Goal: Task Accomplishment & Management: Manage account settings

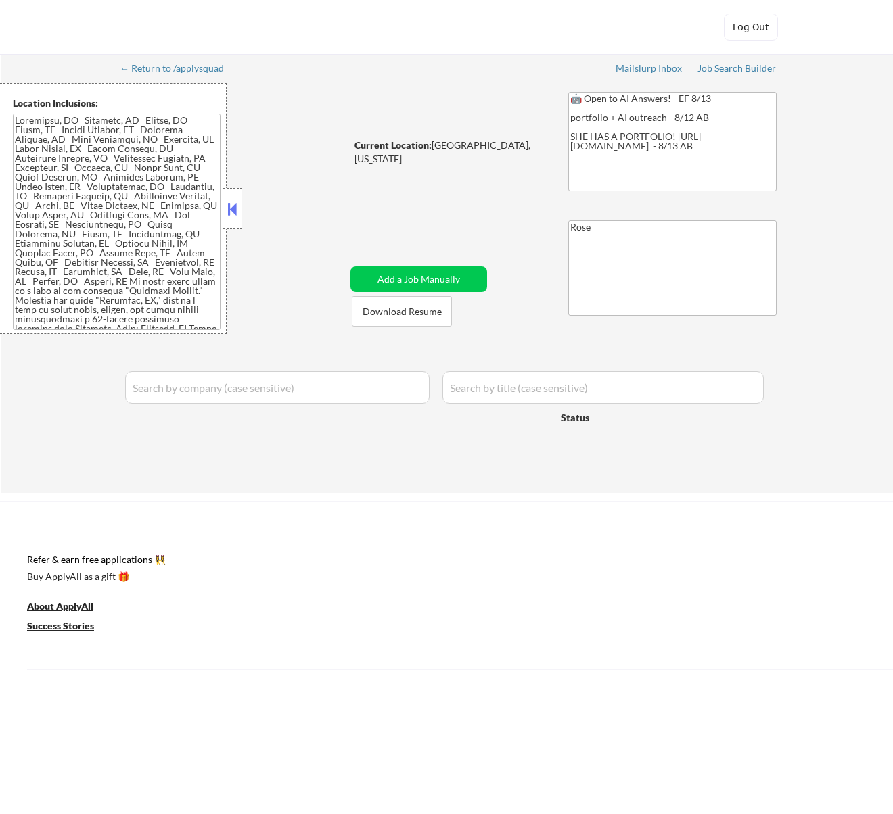
type textarea "Rose https://docs.google.com/spreadsheets/d/1hKNYu4vjyJ1vlogD60blN1xF3h2JPKLdZJ…"
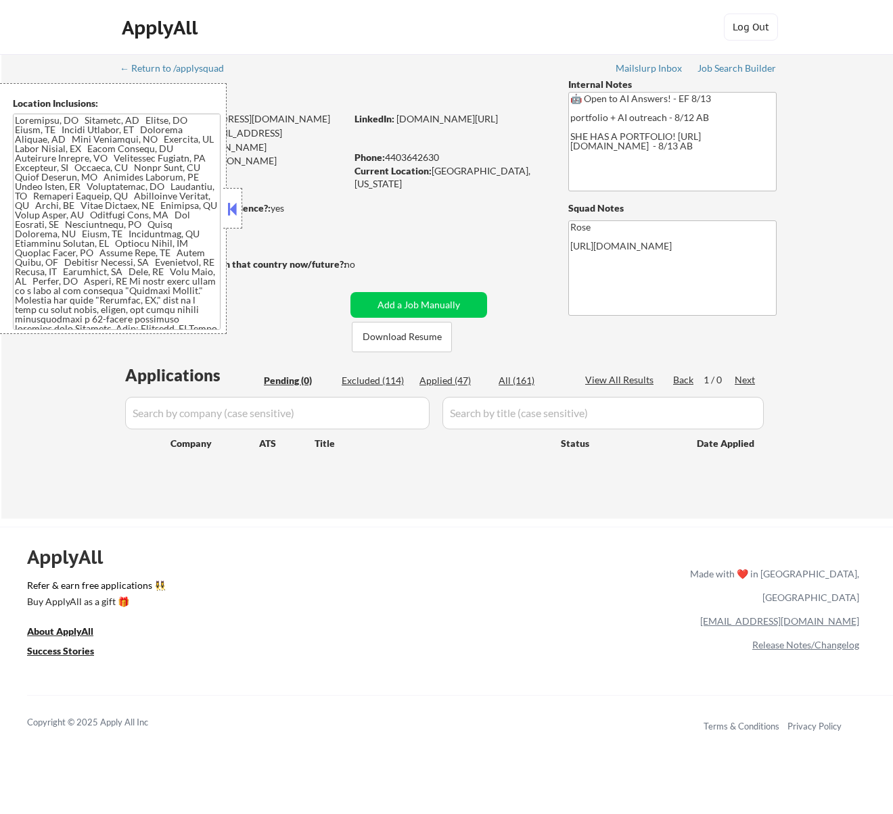
click at [237, 206] on button at bounding box center [232, 209] width 15 height 20
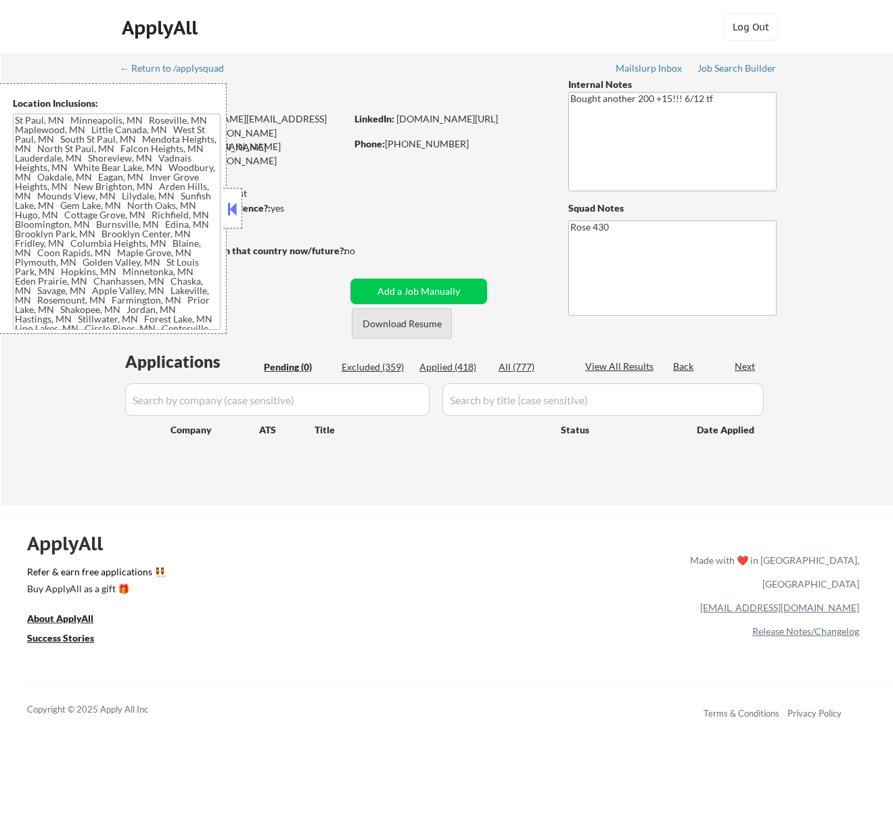
type textarea "[GEOGRAPHIC_DATA][PERSON_NAME], [GEOGRAPHIC_DATA] [GEOGRAPHIC_DATA], [GEOGRAPHI…"
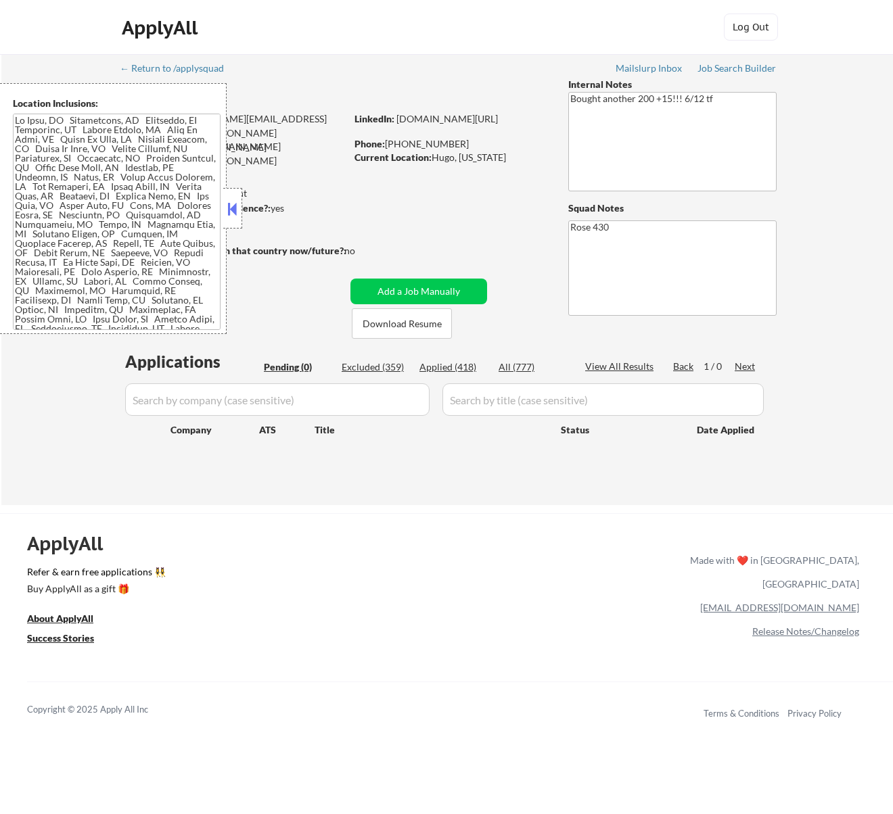
click at [236, 211] on button at bounding box center [232, 209] width 15 height 20
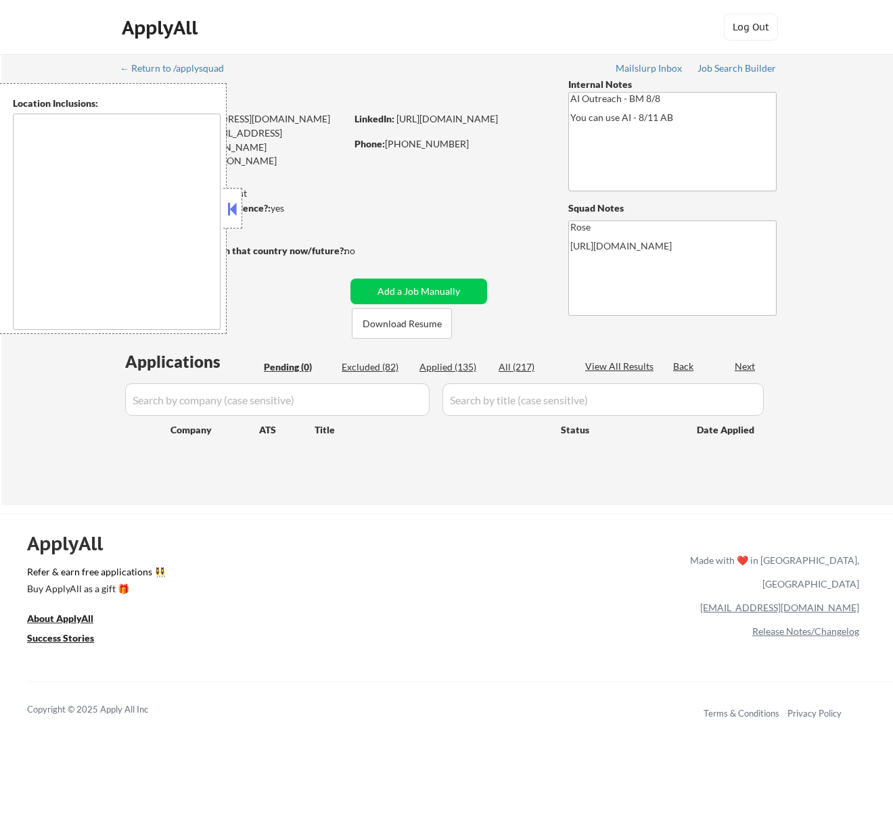
type textarea "[GEOGRAPHIC_DATA], [GEOGRAPHIC_DATA] [GEOGRAPHIC_DATA], [GEOGRAPHIC_DATA] [GEOG…"
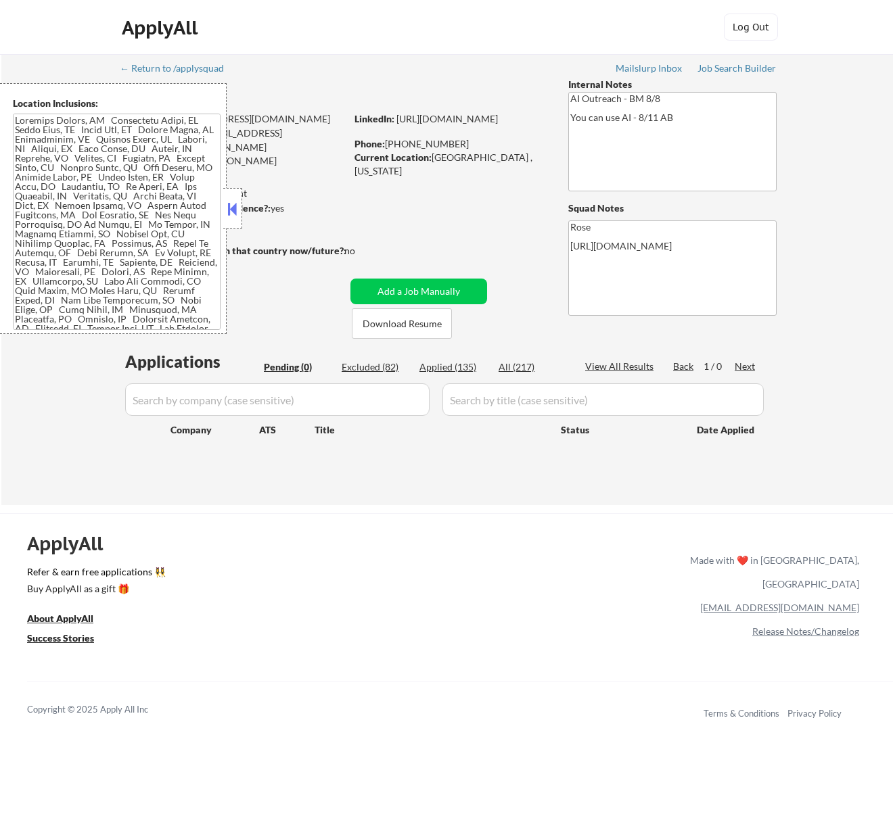
click at [237, 206] on button at bounding box center [232, 209] width 15 height 20
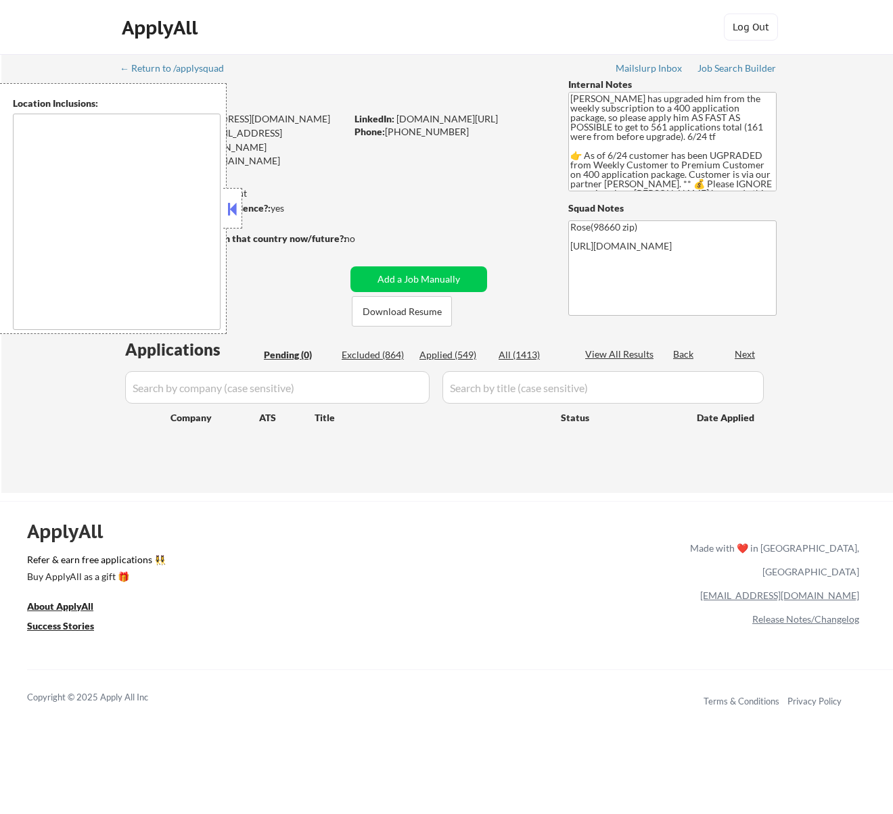
type textarea "Portland, OR Vancouver, WA Beaverton, OR Gresham, OR Hillsboro, OR Lake Oswego,…"
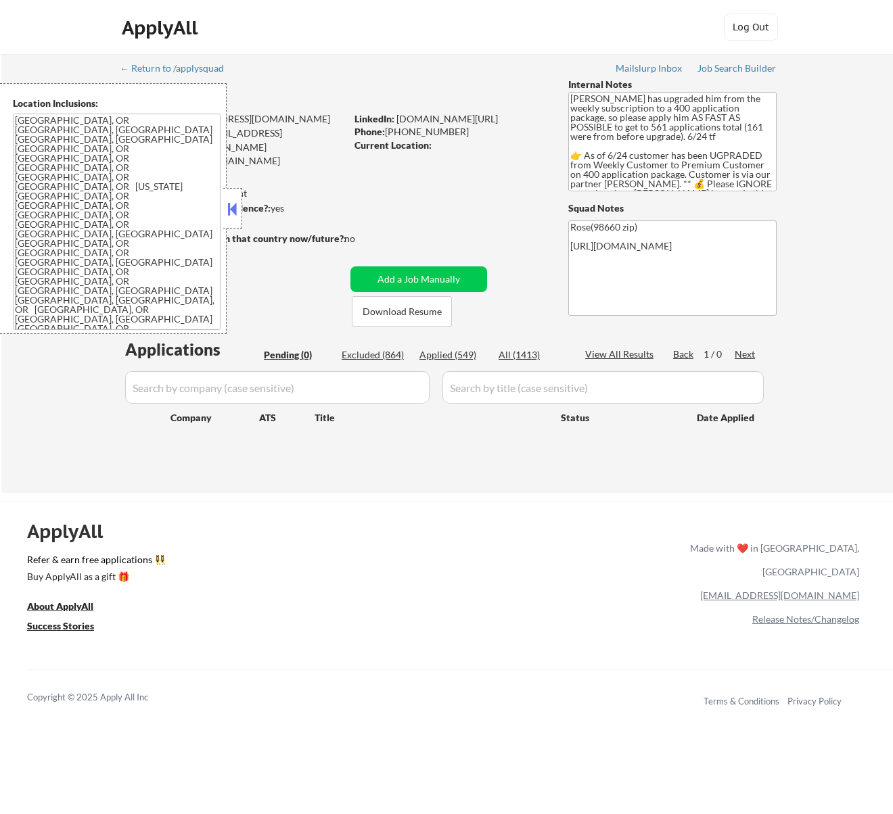
click at [238, 207] on button at bounding box center [232, 209] width 15 height 20
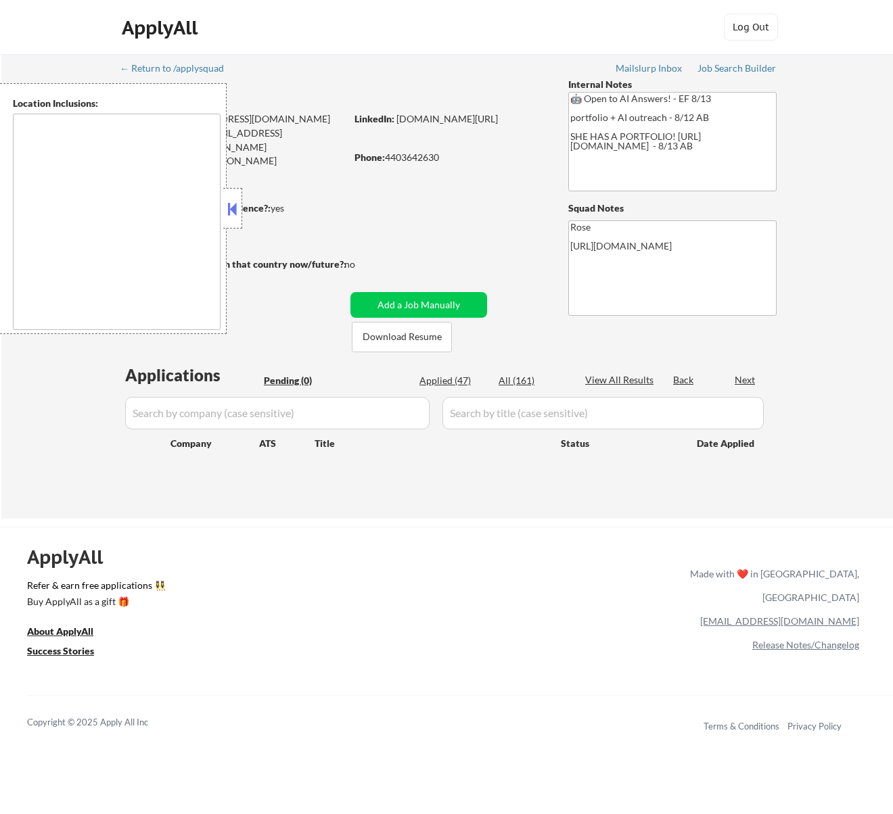
type textarea "Cleveland, OH Lakewood, OH Euclid, OH Parma, OH Shaker Heights, OH Garfield Hei…"
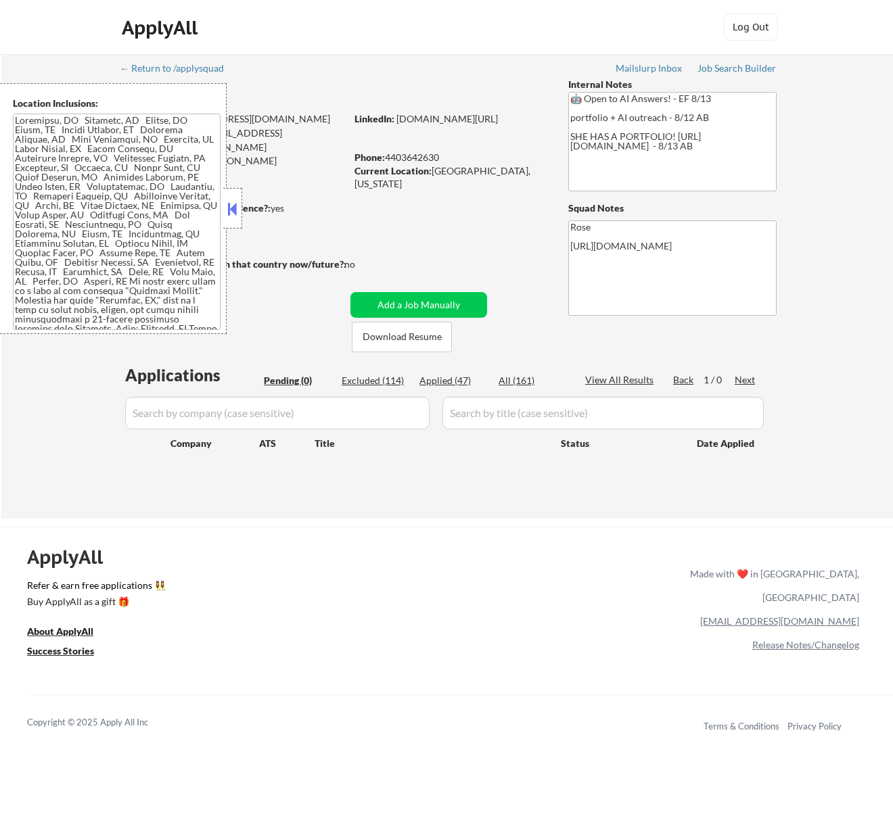
click at [235, 206] on button at bounding box center [232, 209] width 15 height 20
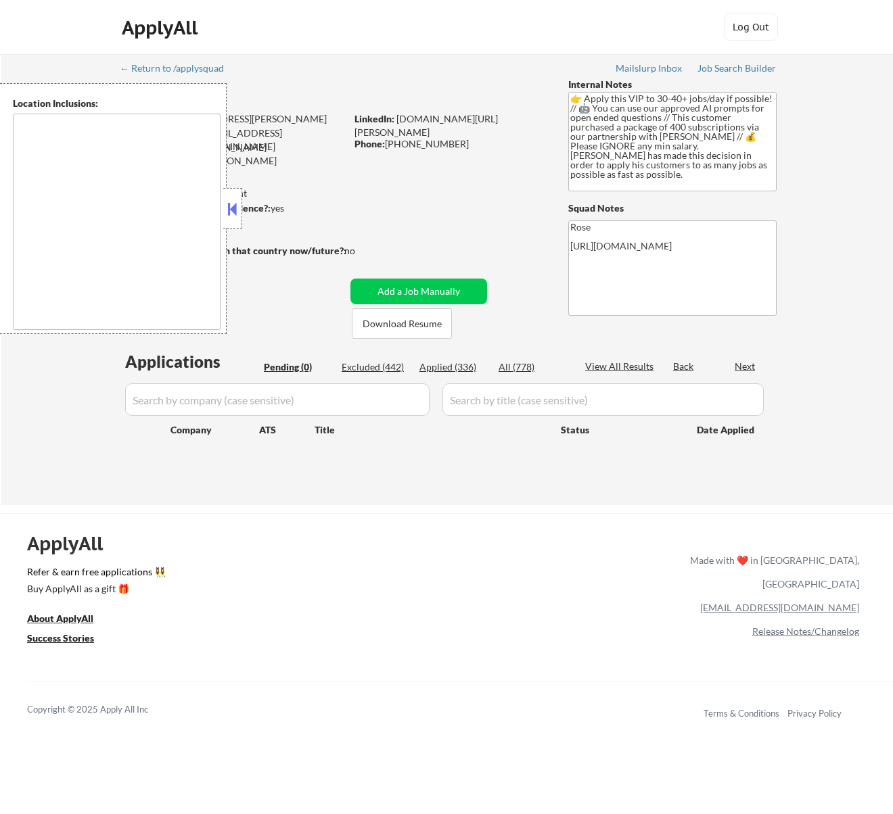
type textarea "remote"
click at [238, 206] on button at bounding box center [232, 209] width 15 height 20
type textarea "Here is a list of metro areas, cities, and towns within approximately a 30-minu…"
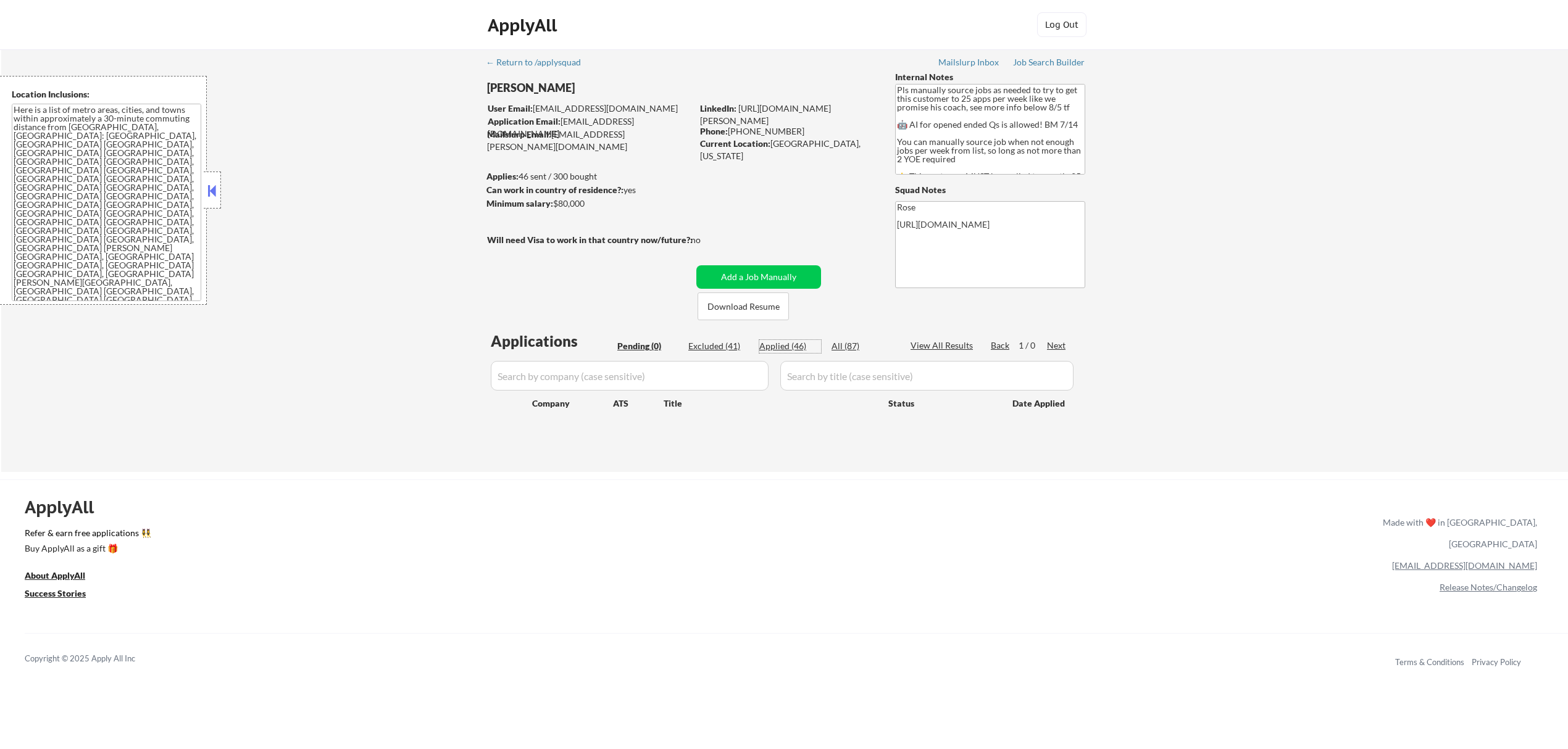
click at [794, 348] on div "Applied (46)" at bounding box center [790, 347] width 62 height 13
select select ""applied""
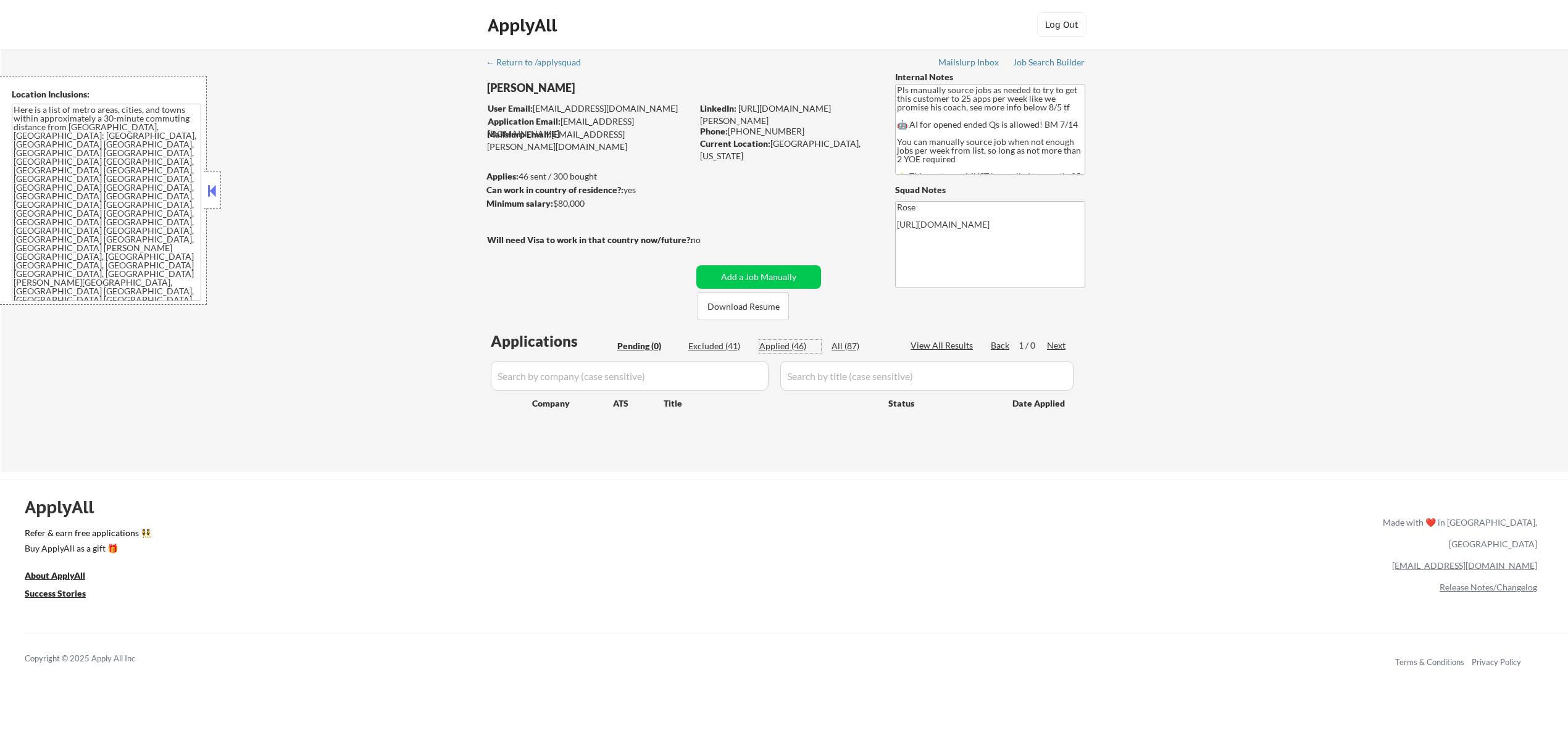
select select ""applied""
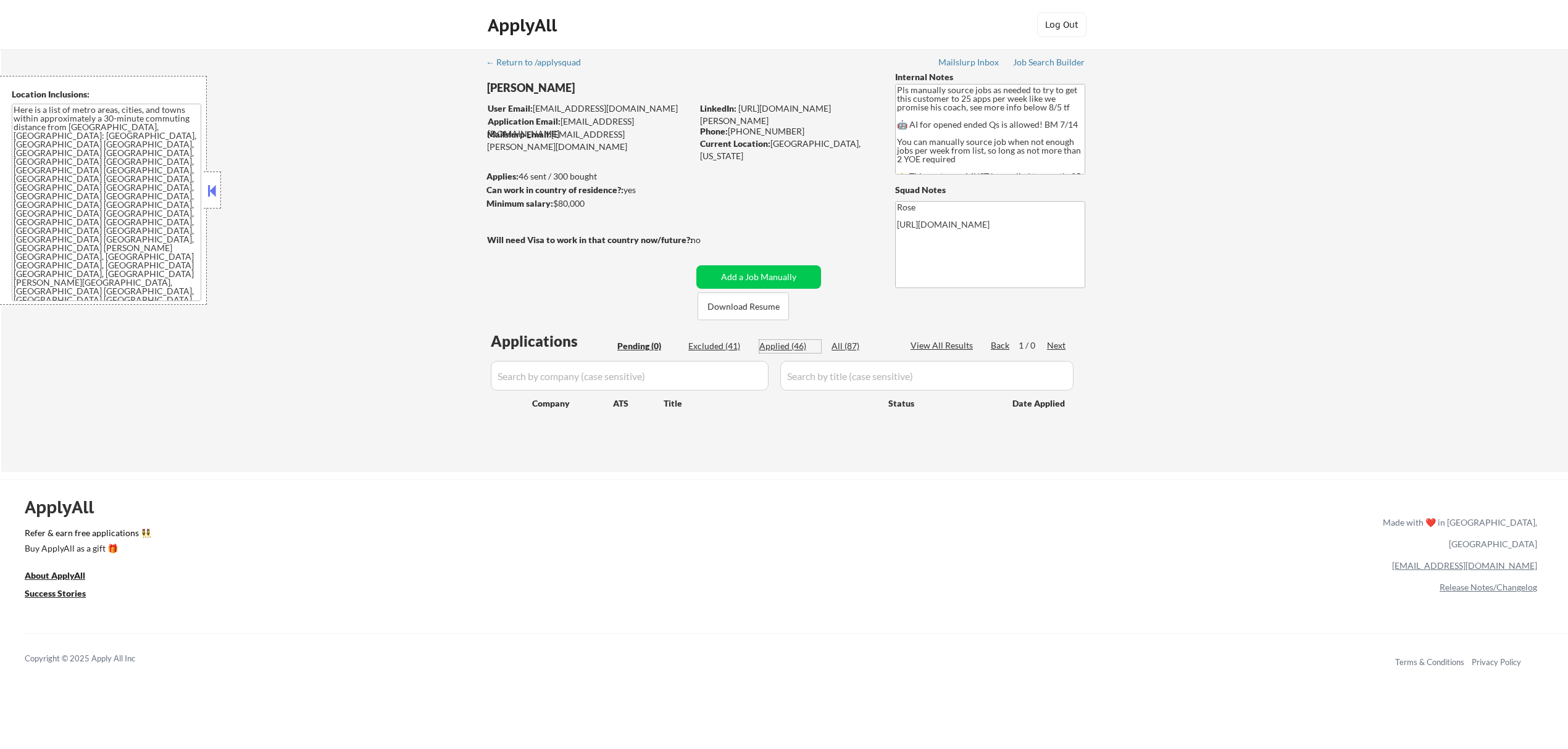
select select ""applied""
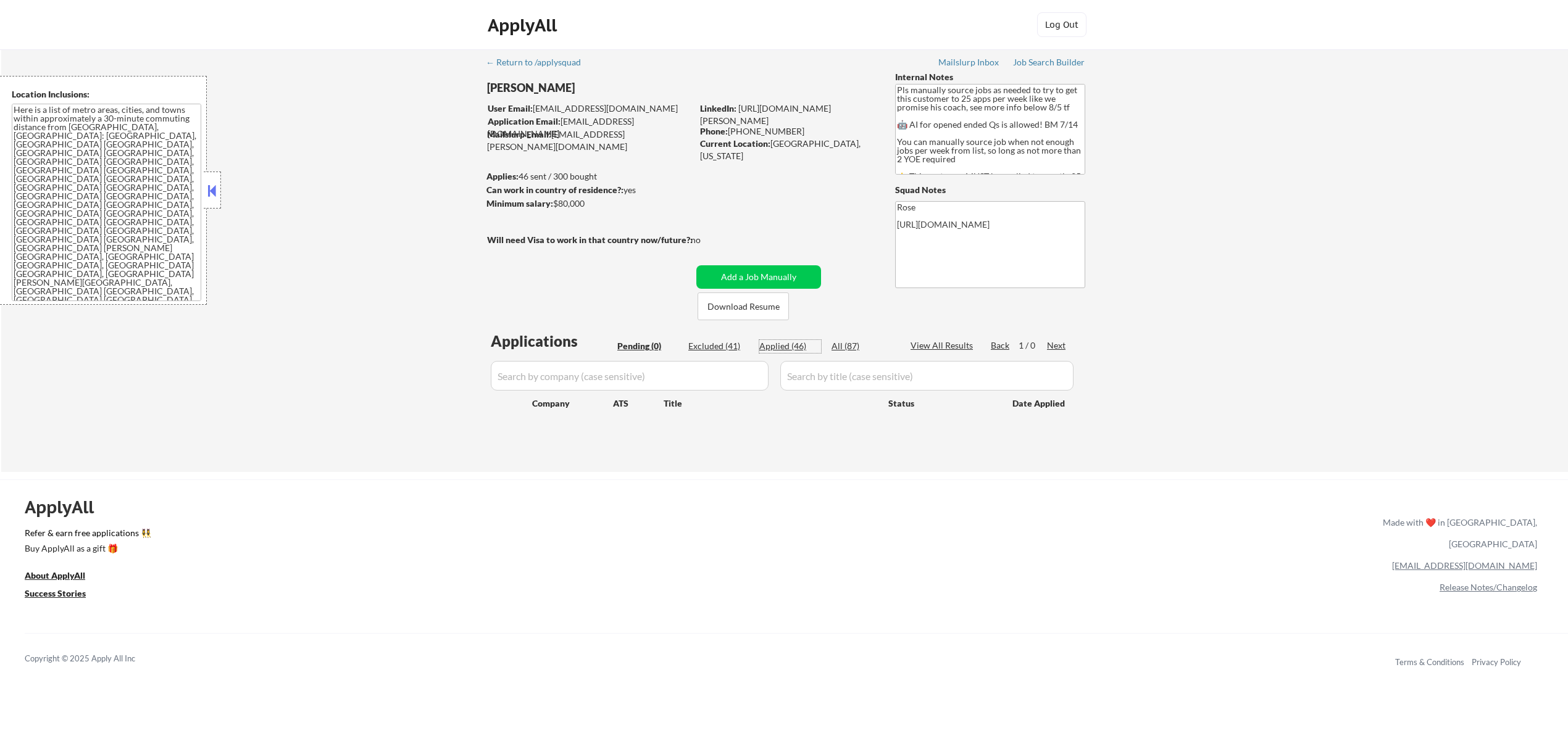
select select ""applied""
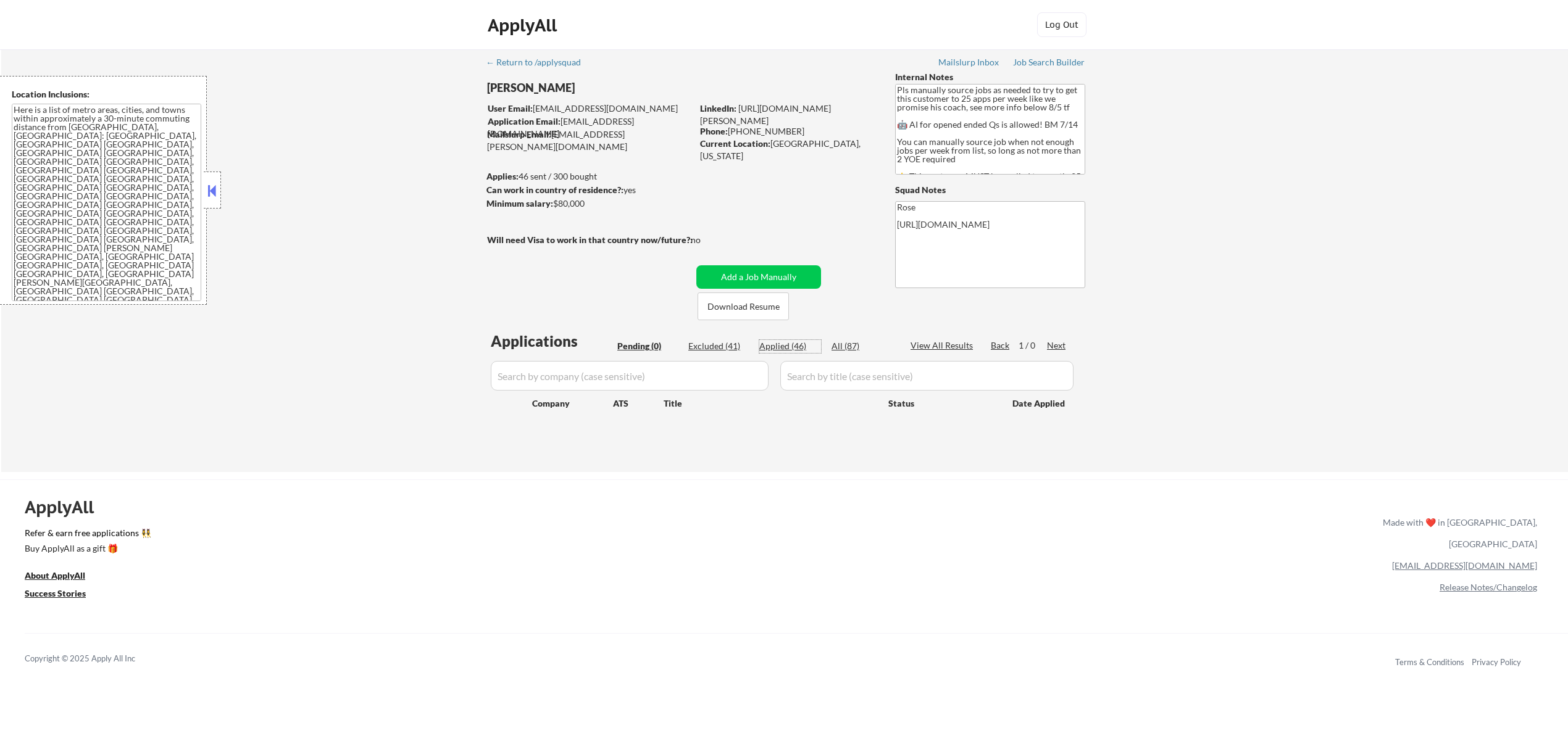
select select ""applied""
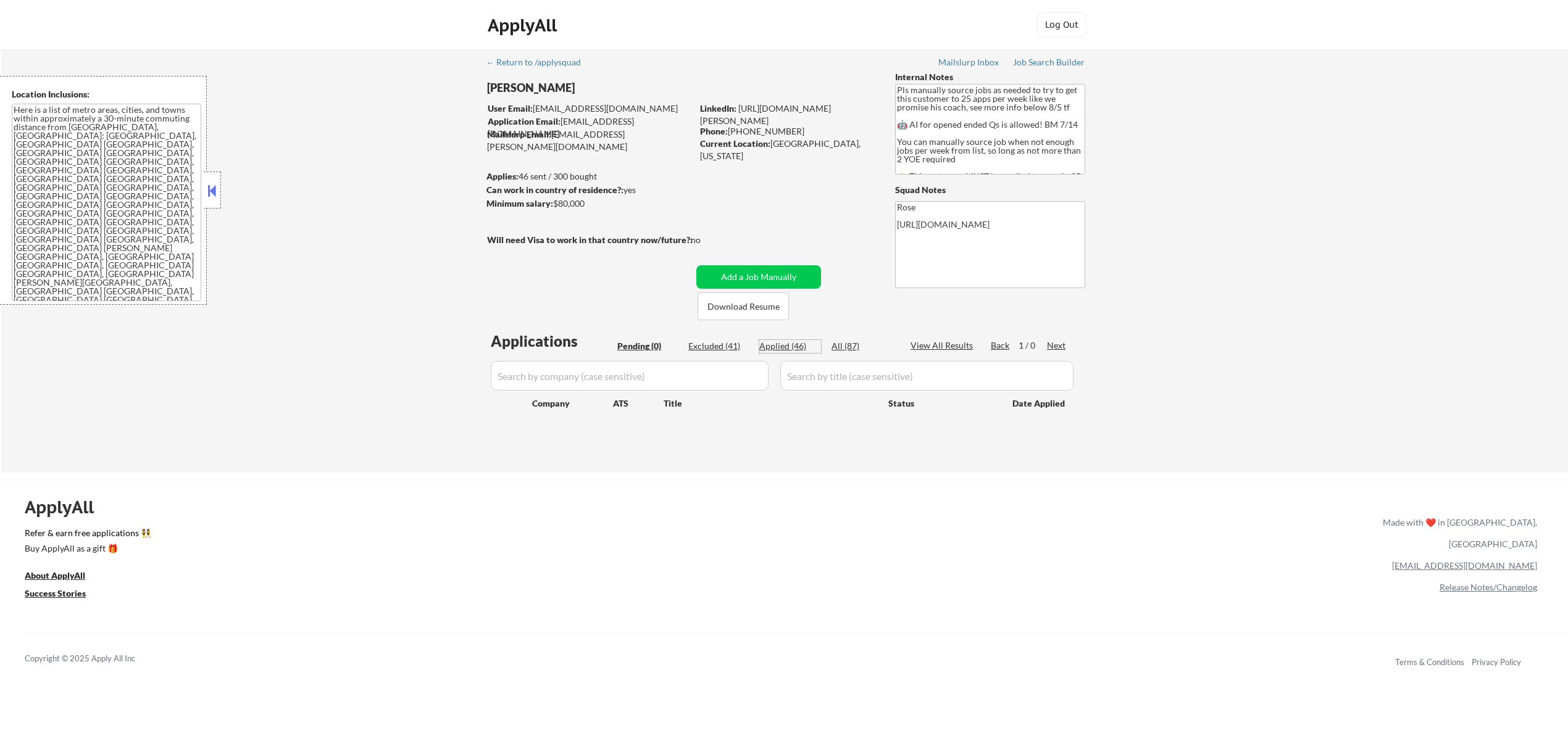
select select ""applied""
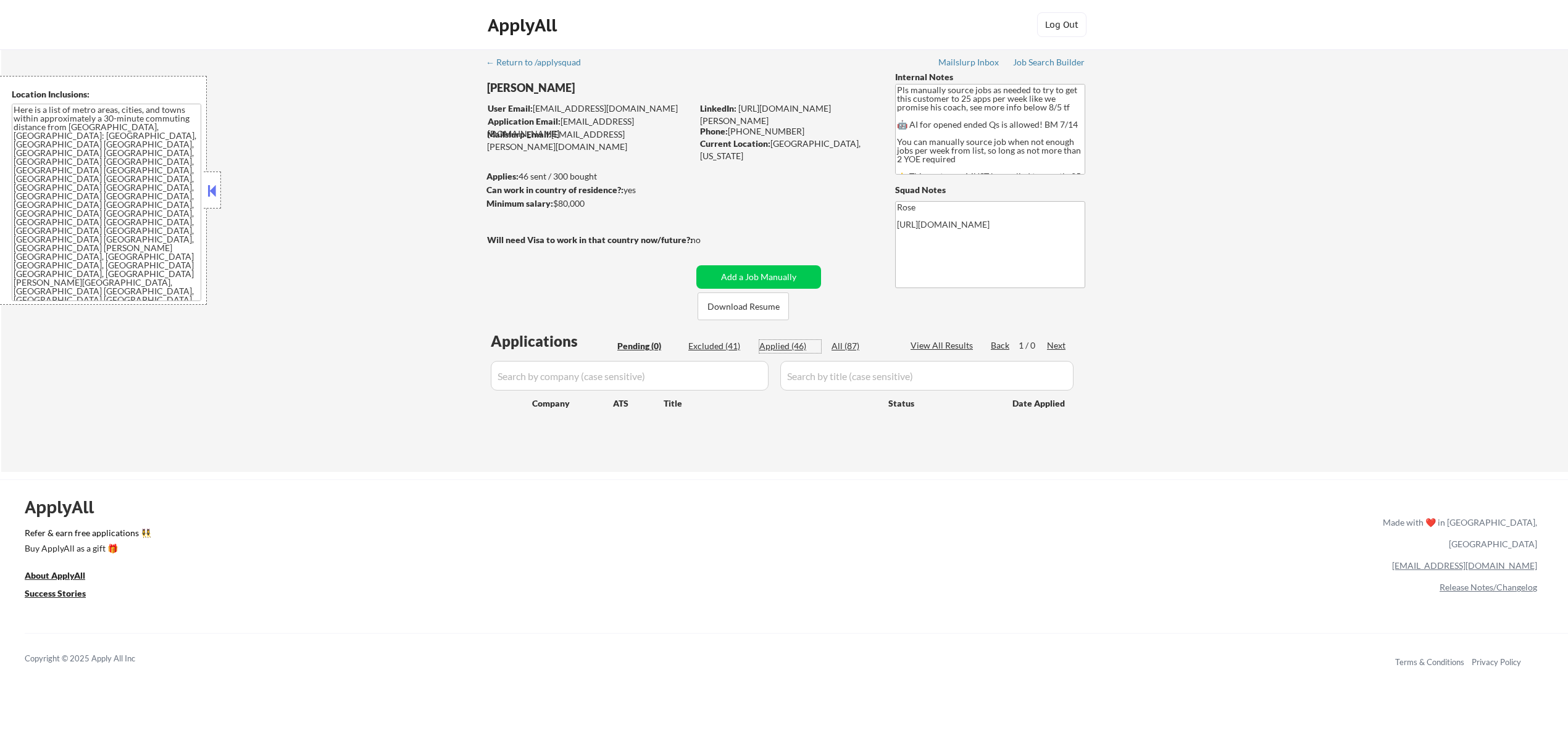
select select ""applied""
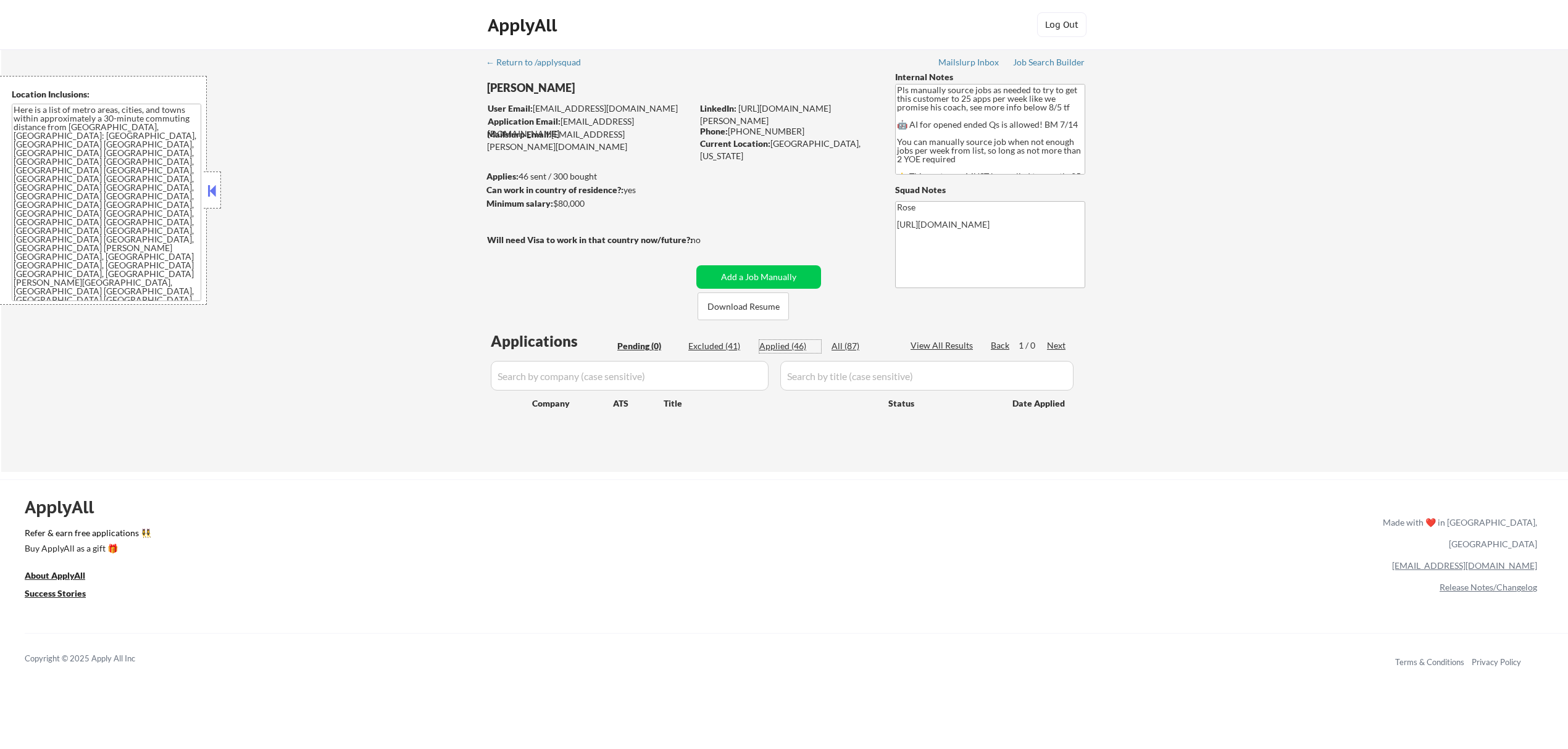
select select ""applied""
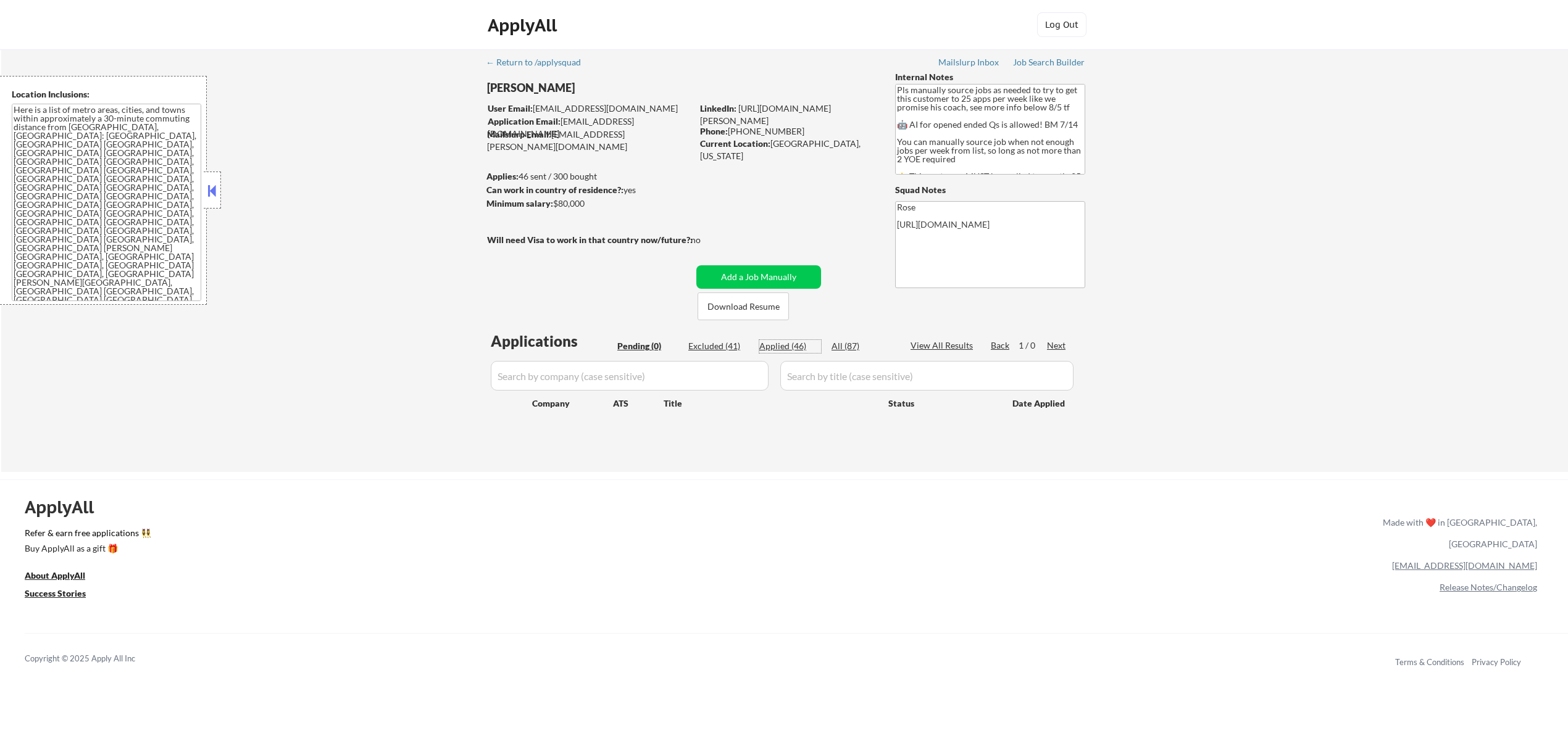
select select ""applied""
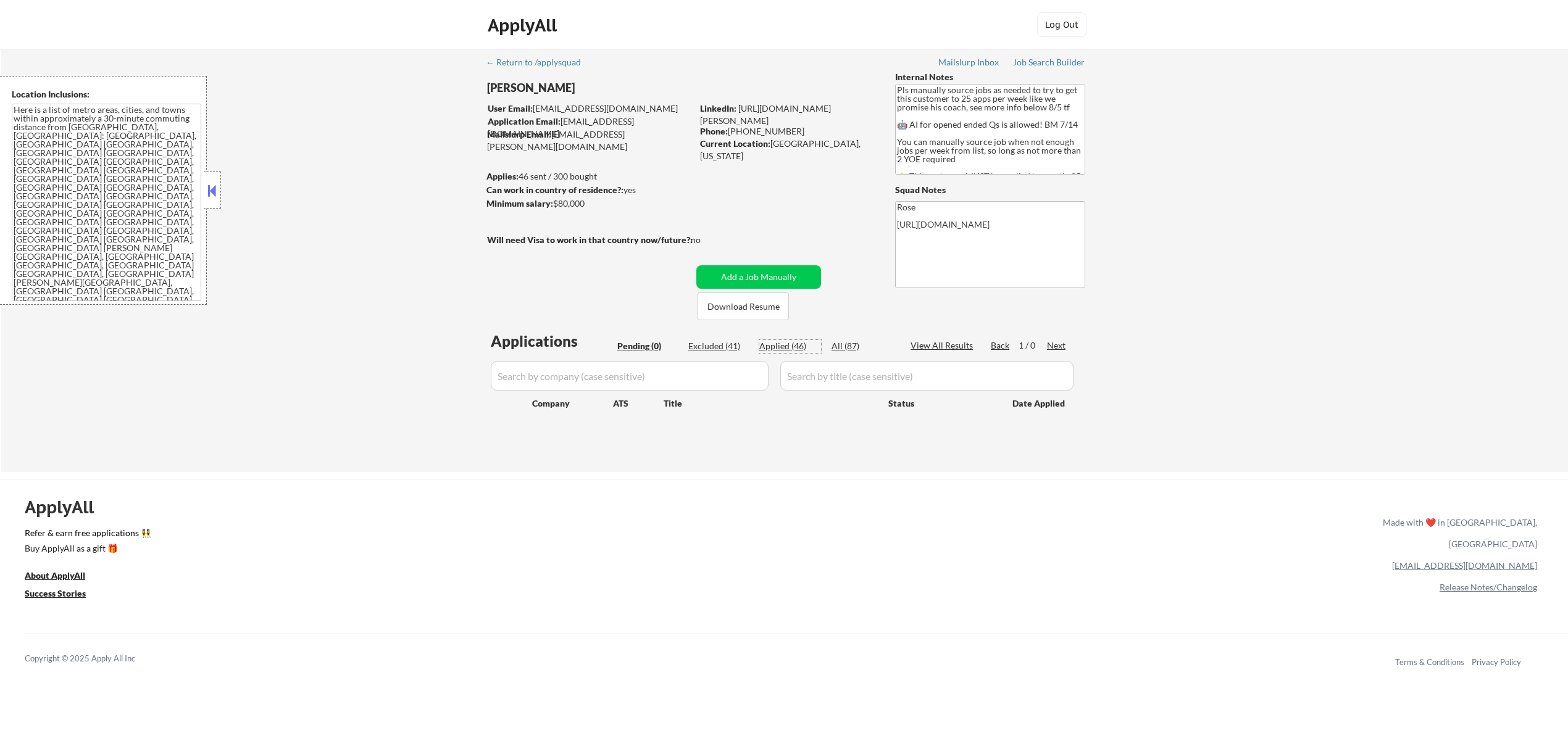
select select ""applied""
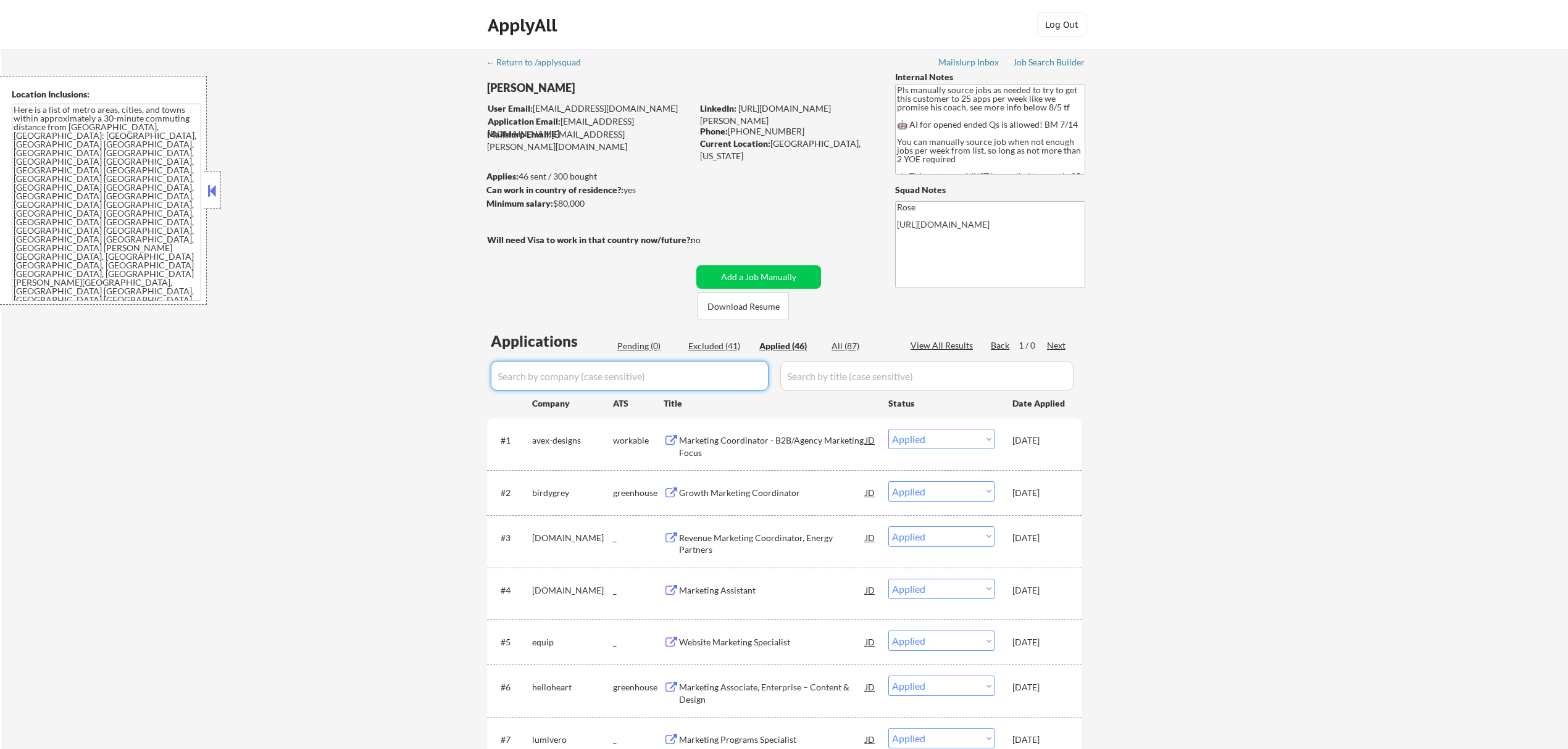
click at [746, 372] on input "input" at bounding box center [630, 376] width 277 height 29
paste input "/aofl"
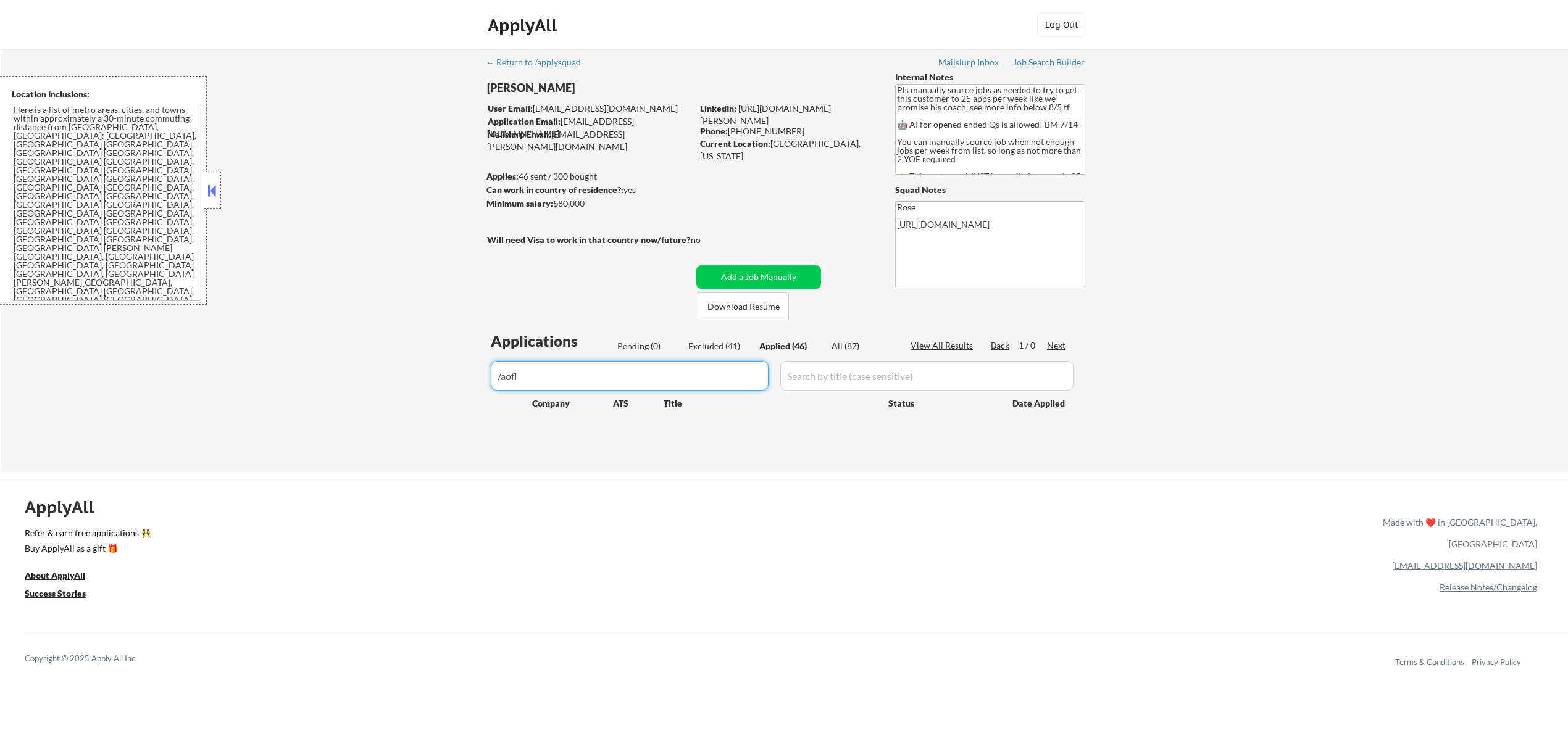
click at [504, 374] on input "input" at bounding box center [630, 376] width 277 height 29
click at [502, 376] on input "input" at bounding box center [630, 376] width 277 height 29
click at [731, 374] on input "input" at bounding box center [630, 376] width 277 height 29
drag, startPoint x: 585, startPoint y: 374, endPoint x: 480, endPoint y: 380, distance: 105.2
click at [480, 380] on div "← Return to /applysquad Mailslurp Inbox Job Search Builder [PERSON_NAME] User E…" at bounding box center [784, 255] width 616 height 412
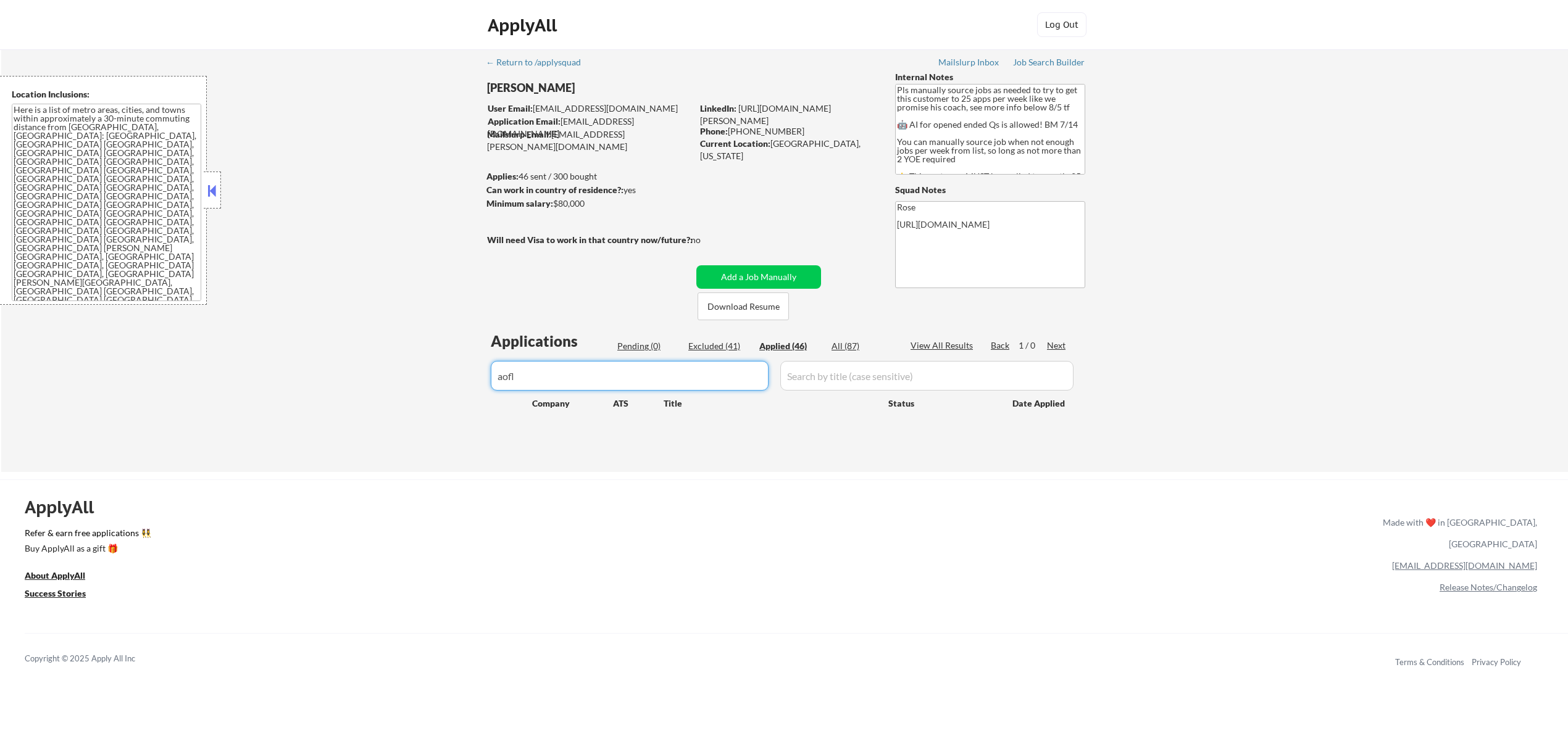
paste input "Keeper"
type input "Keeper"
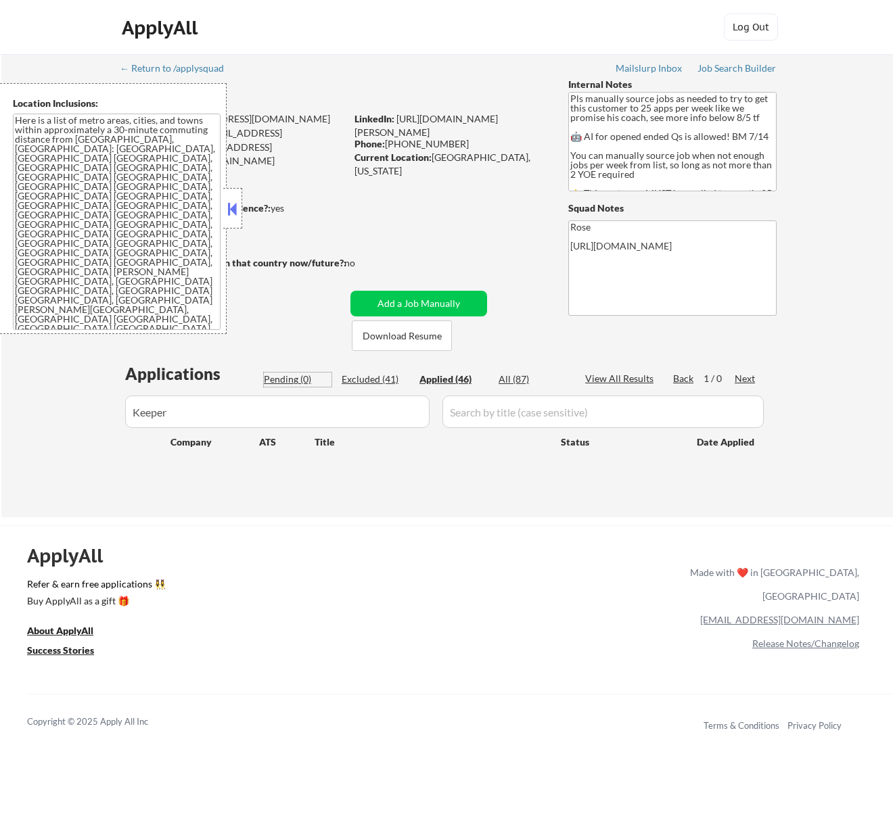
click at [279, 376] on div "Pending (0)" at bounding box center [298, 380] width 68 height 14
drag, startPoint x: 239, startPoint y: 408, endPoint x: 95, endPoint y: 423, distance: 144.1
click at [96, 423] on div "← Return to /applysquad Mailslurp Inbox Job Search Builder [PERSON_NAME] User E…" at bounding box center [446, 285] width 891 height 463
click at [423, 303] on button "Add a Job Manually" at bounding box center [418, 304] width 137 height 26
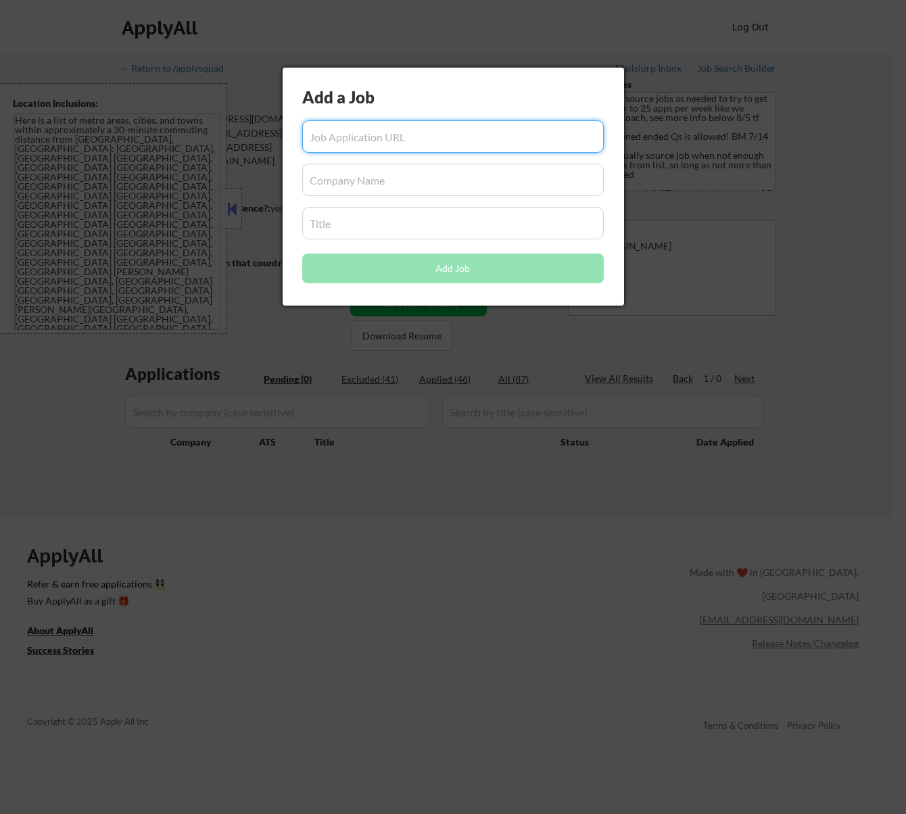
paste input "[URL][DOMAIN_NAME]"
type input "[URL][DOMAIN_NAME]"
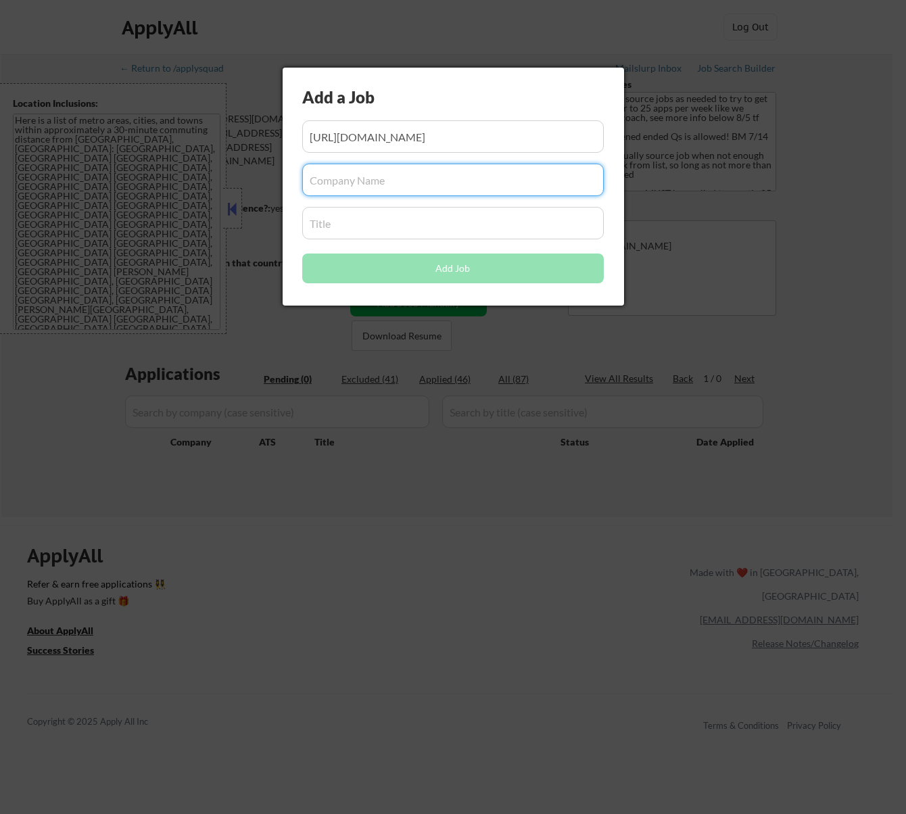
click at [350, 181] on input "input" at bounding box center [453, 180] width 302 height 32
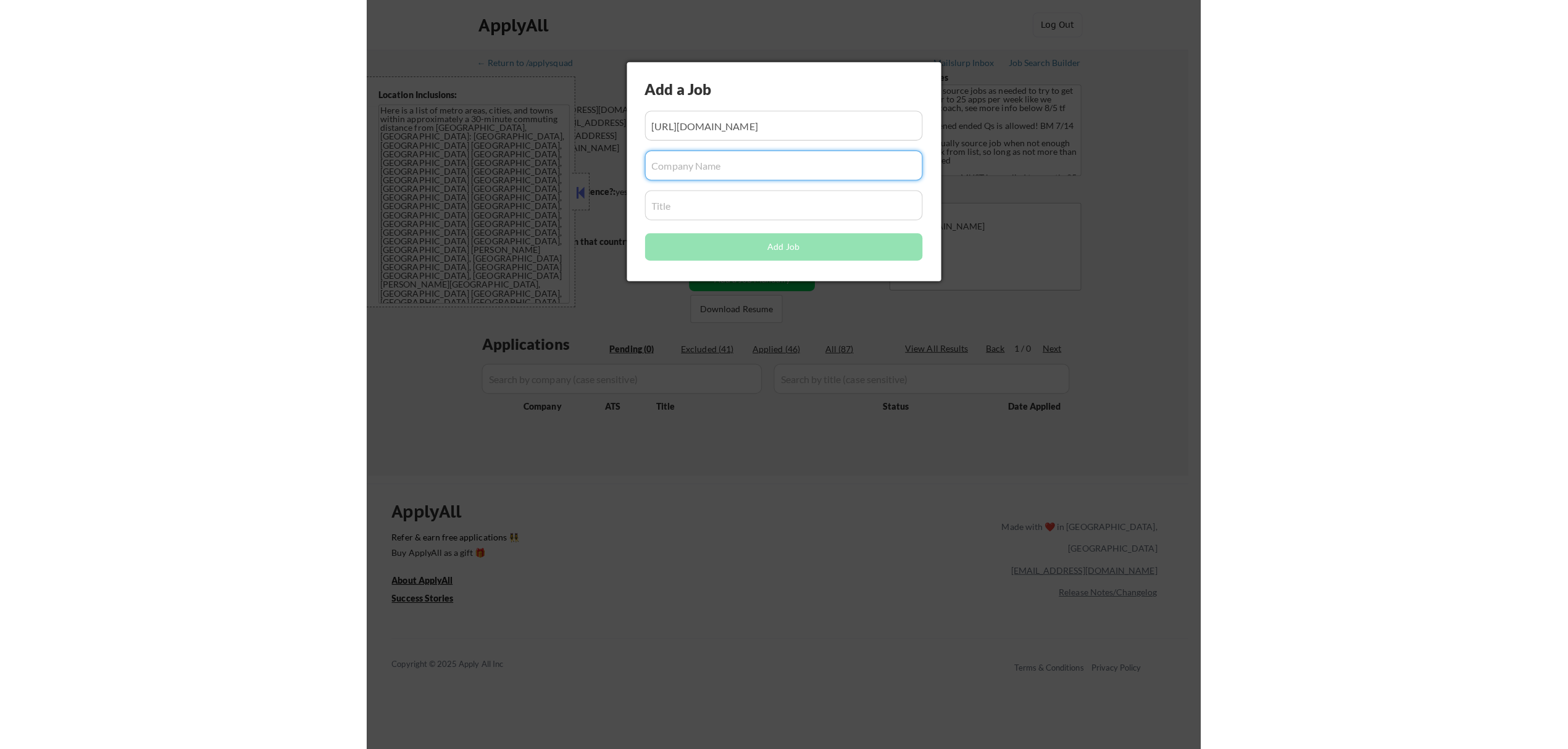
scroll to position [0, 0]
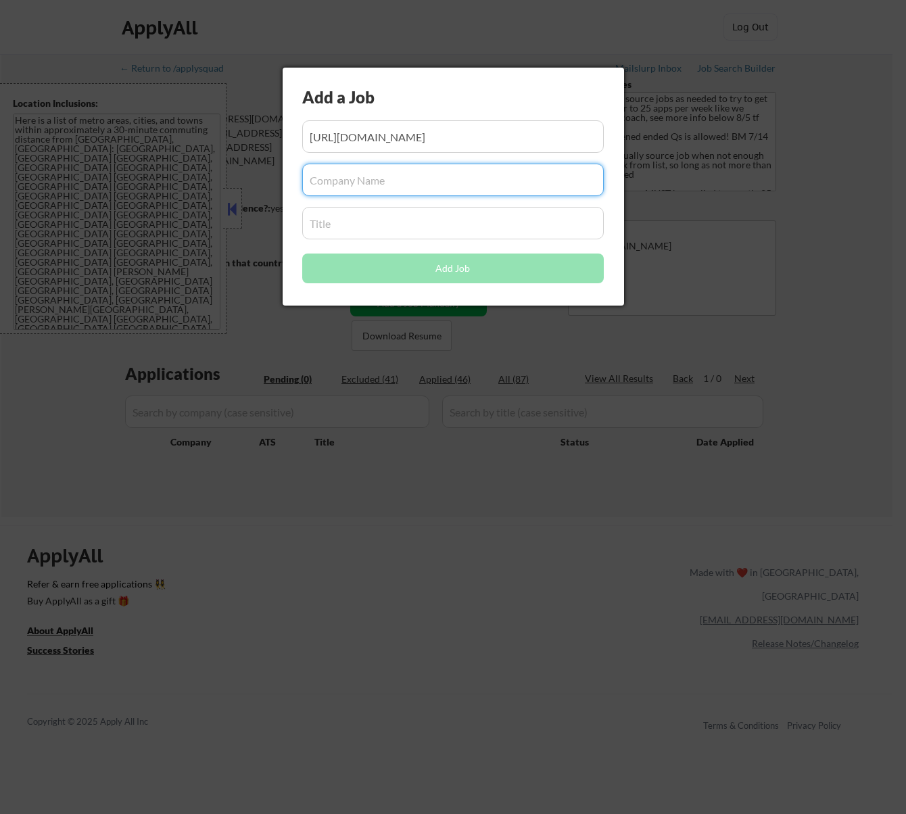
paste input "keeper/"
type input "keeper"
click at [335, 220] on input "input" at bounding box center [453, 223] width 302 height 32
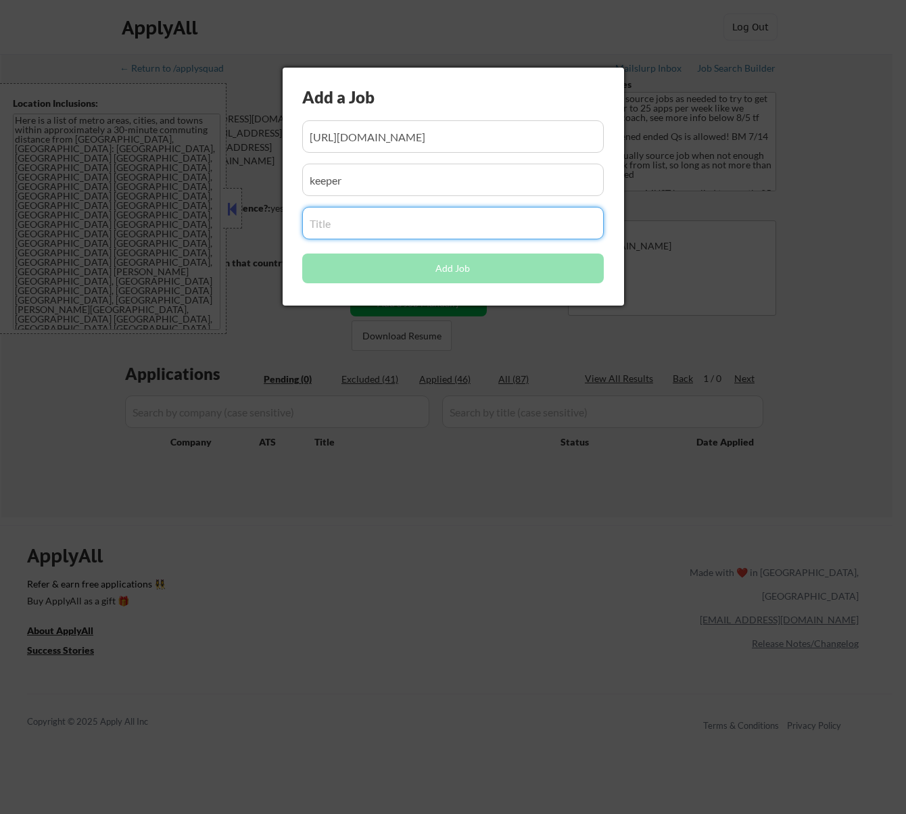
click at [365, 214] on input "input" at bounding box center [453, 223] width 302 height 32
paste input "Growth Marketing Manager"
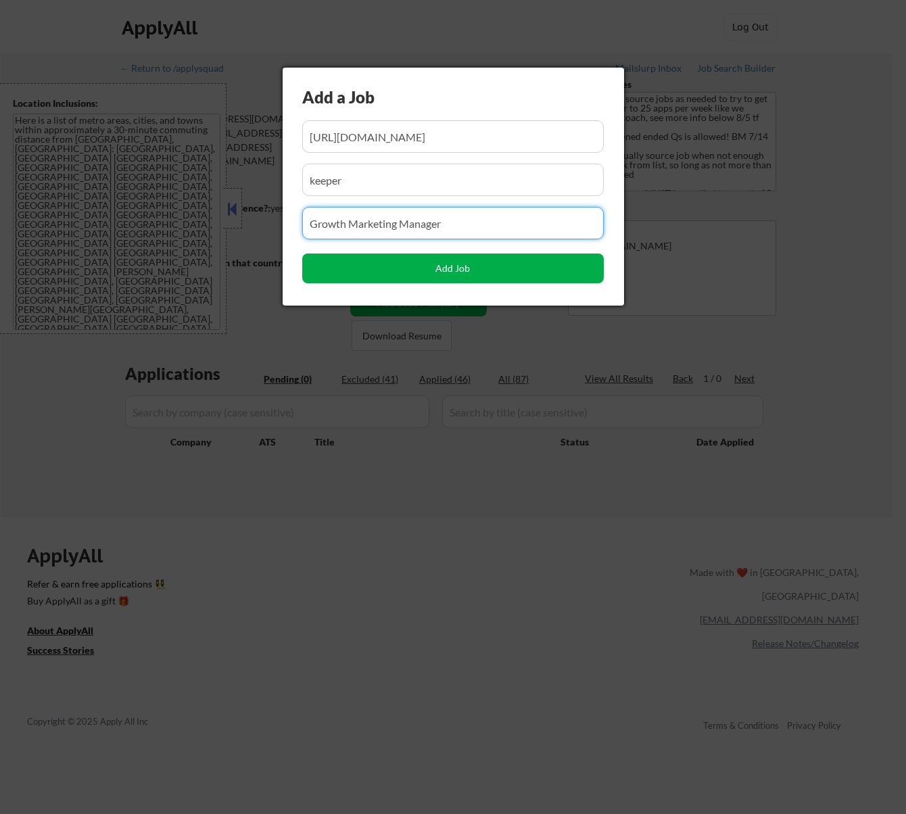
type input "Growth Marketing Manager"
click at [442, 270] on button "Add Job" at bounding box center [453, 269] width 302 height 30
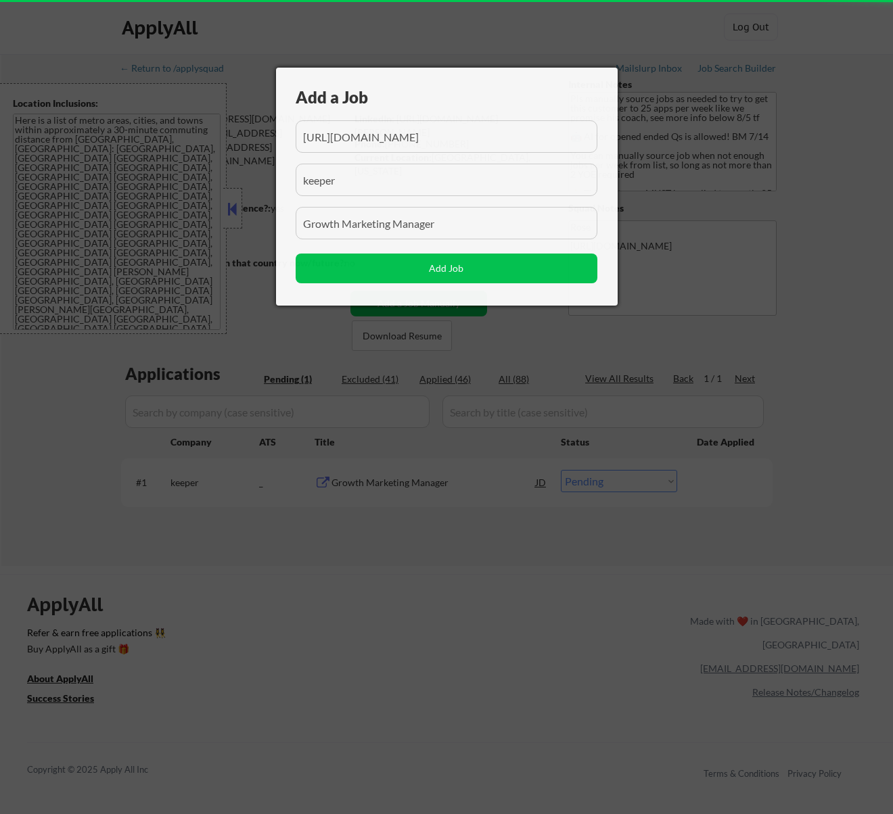
click at [452, 530] on div at bounding box center [446, 407] width 893 height 814
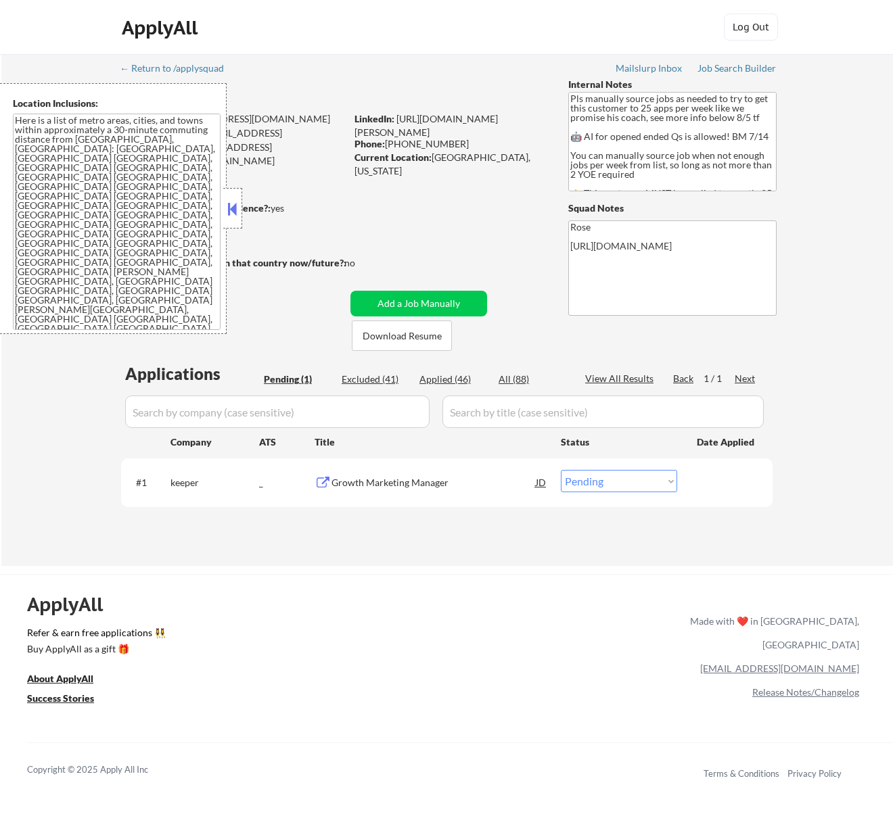
click at [617, 480] on select "Choose an option... Pending Applied Excluded (Questions) Excluded (Expired) Exc…" at bounding box center [619, 481] width 116 height 22
select select ""applied""
click at [561, 470] on select "Choose an option... Pending Applied Excluded (Questions) Excluded (Expired) Exc…" at bounding box center [619, 481] width 116 height 22
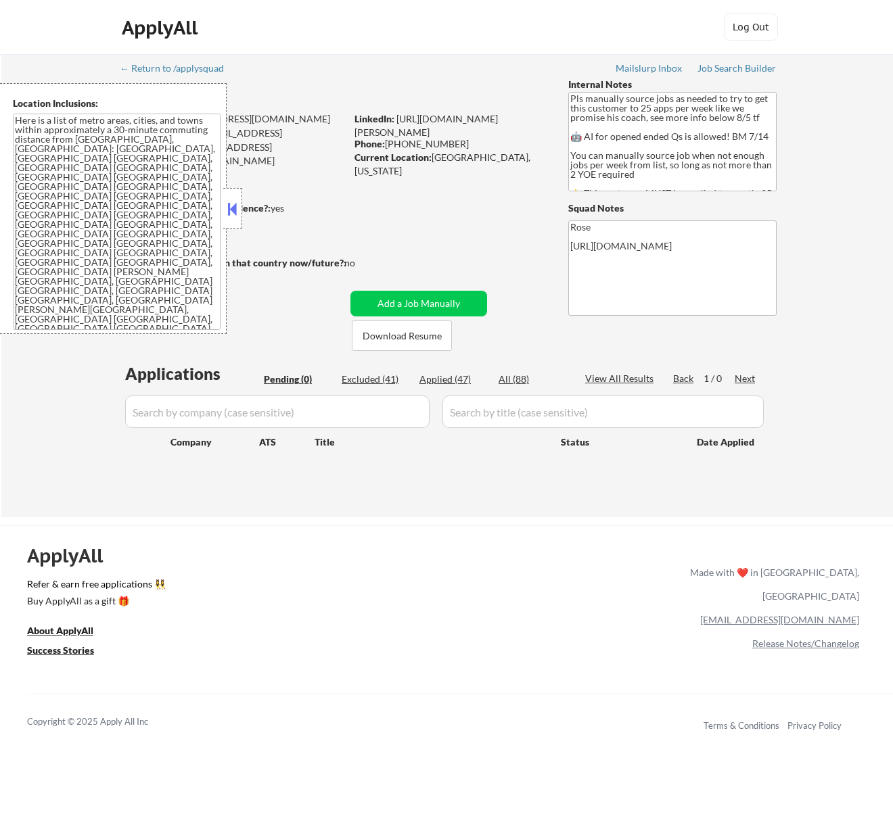
click at [231, 206] on button at bounding box center [232, 209] width 15 height 20
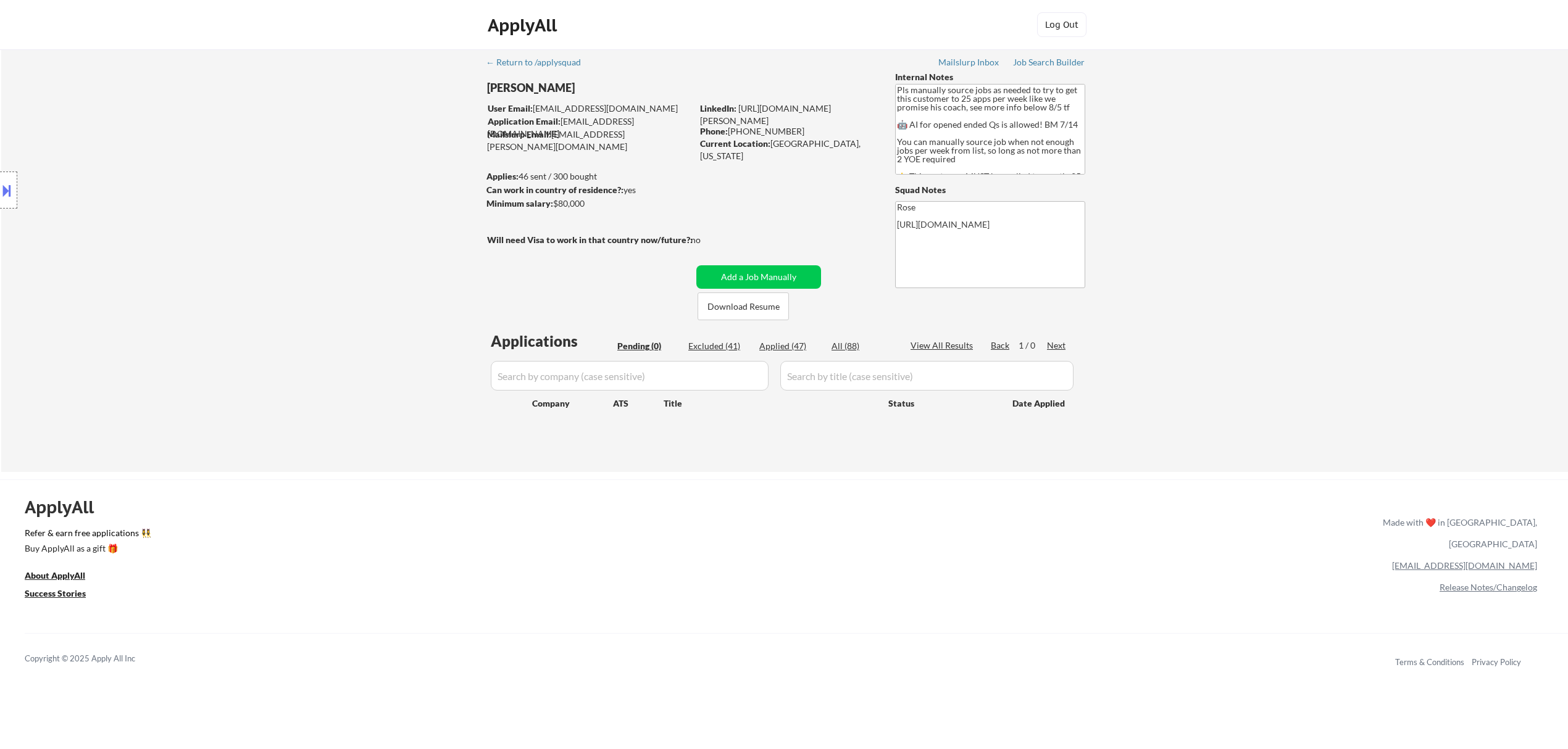
click at [793, 344] on div "Applied (47)" at bounding box center [790, 347] width 62 height 13
select select ""applied""
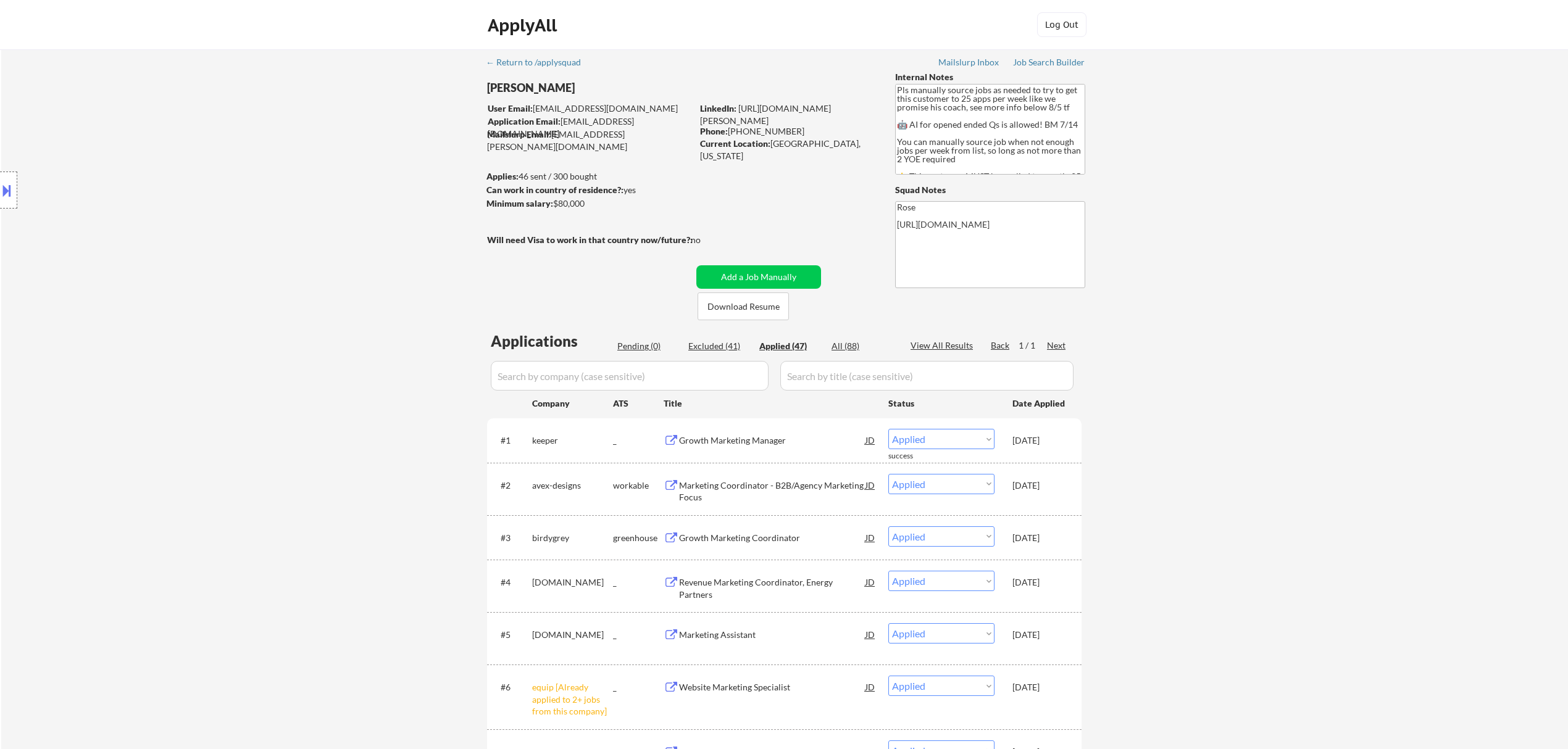
click at [712, 372] on input "input" at bounding box center [630, 376] width 277 height 29
paste input "NASCO"
type input "NASCO"
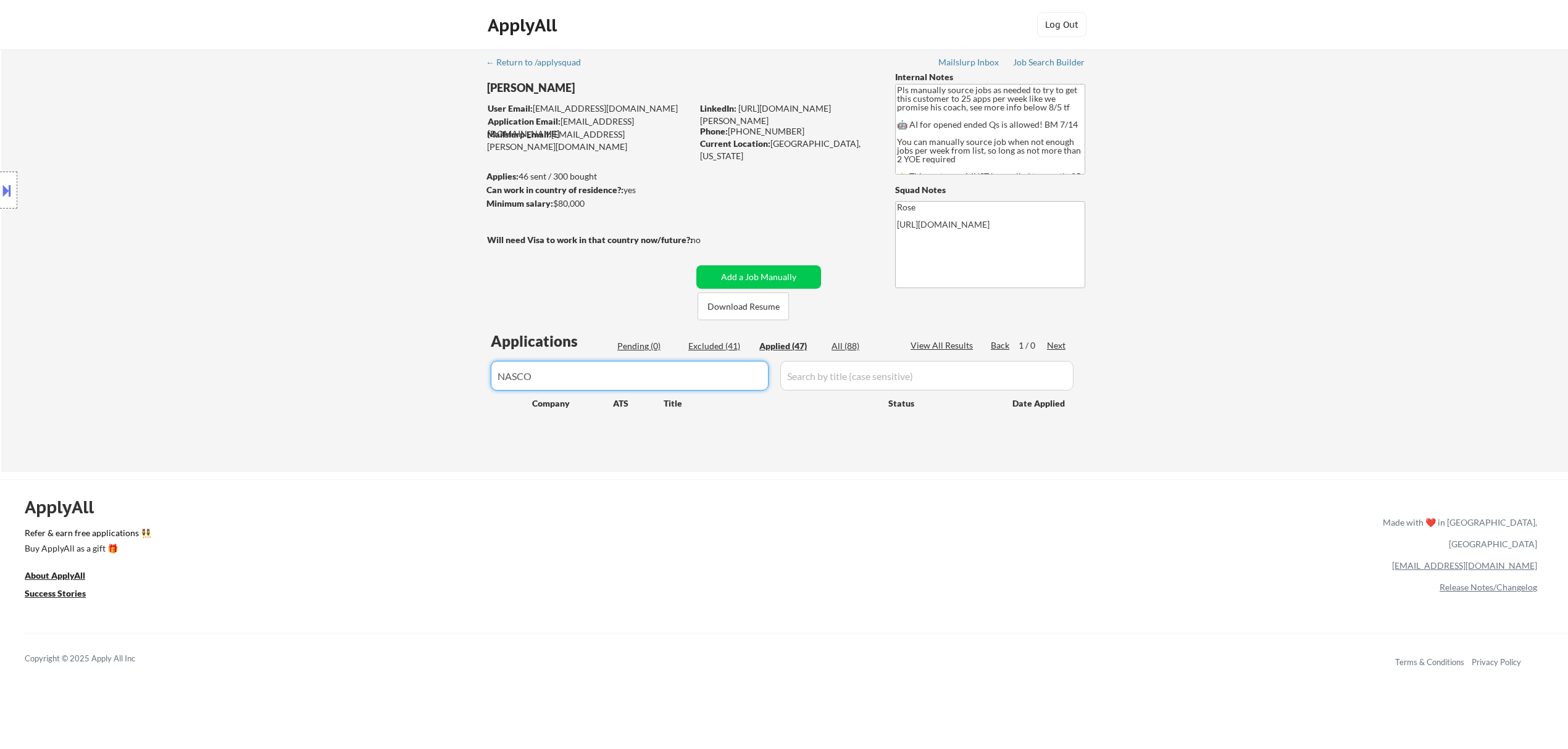
drag, startPoint x: 546, startPoint y: 378, endPoint x: 445, endPoint y: 379, distance: 101.0
click at [455, 381] on div "← Return to /applysquad Mailslurp Inbox Job Search Builder [PERSON_NAME] User E…" at bounding box center [784, 260] width 1566 height 422
